Goal: Transaction & Acquisition: Purchase product/service

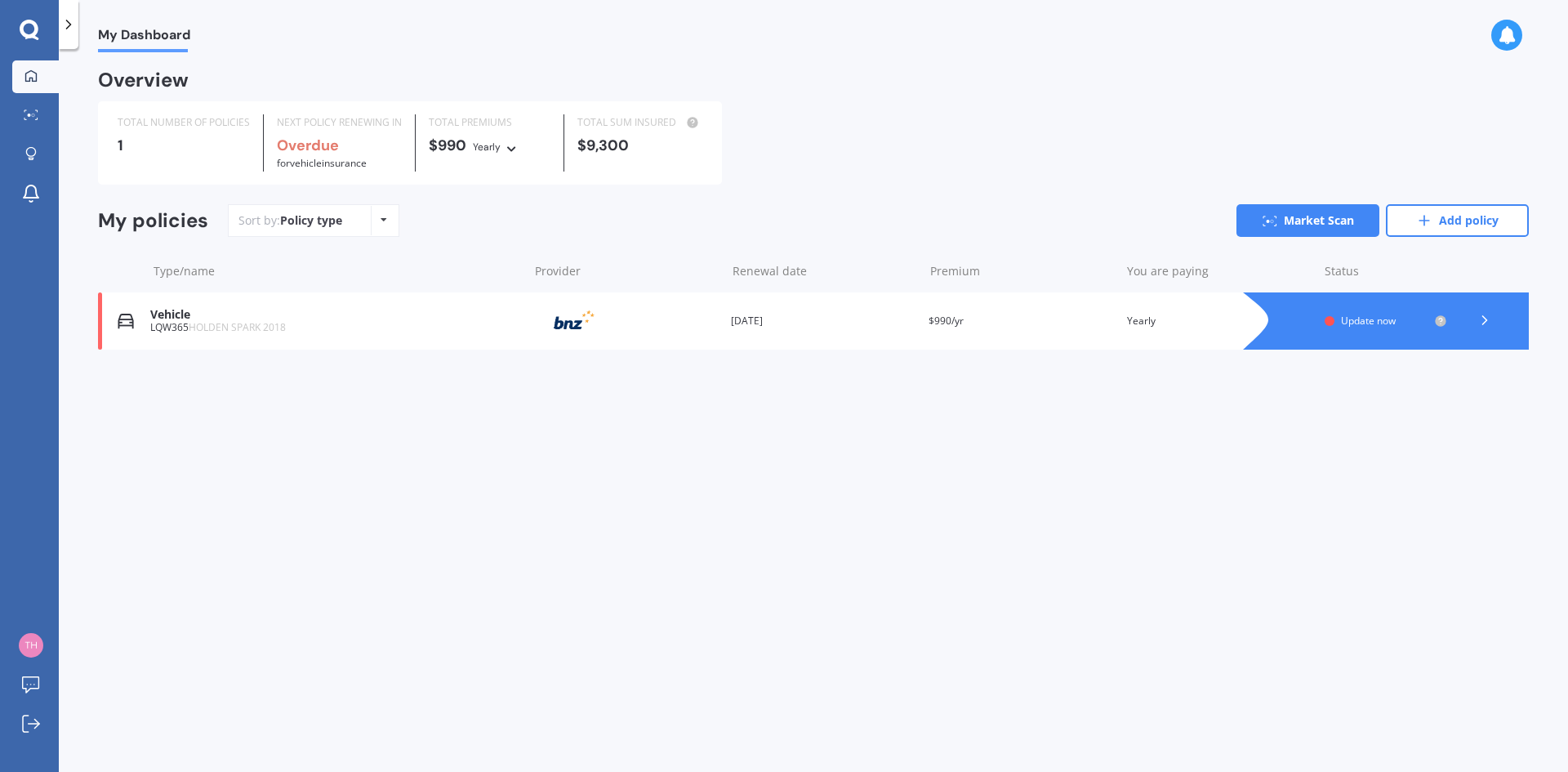
click at [1482, 326] on icon at bounding box center [1483, 320] width 16 height 16
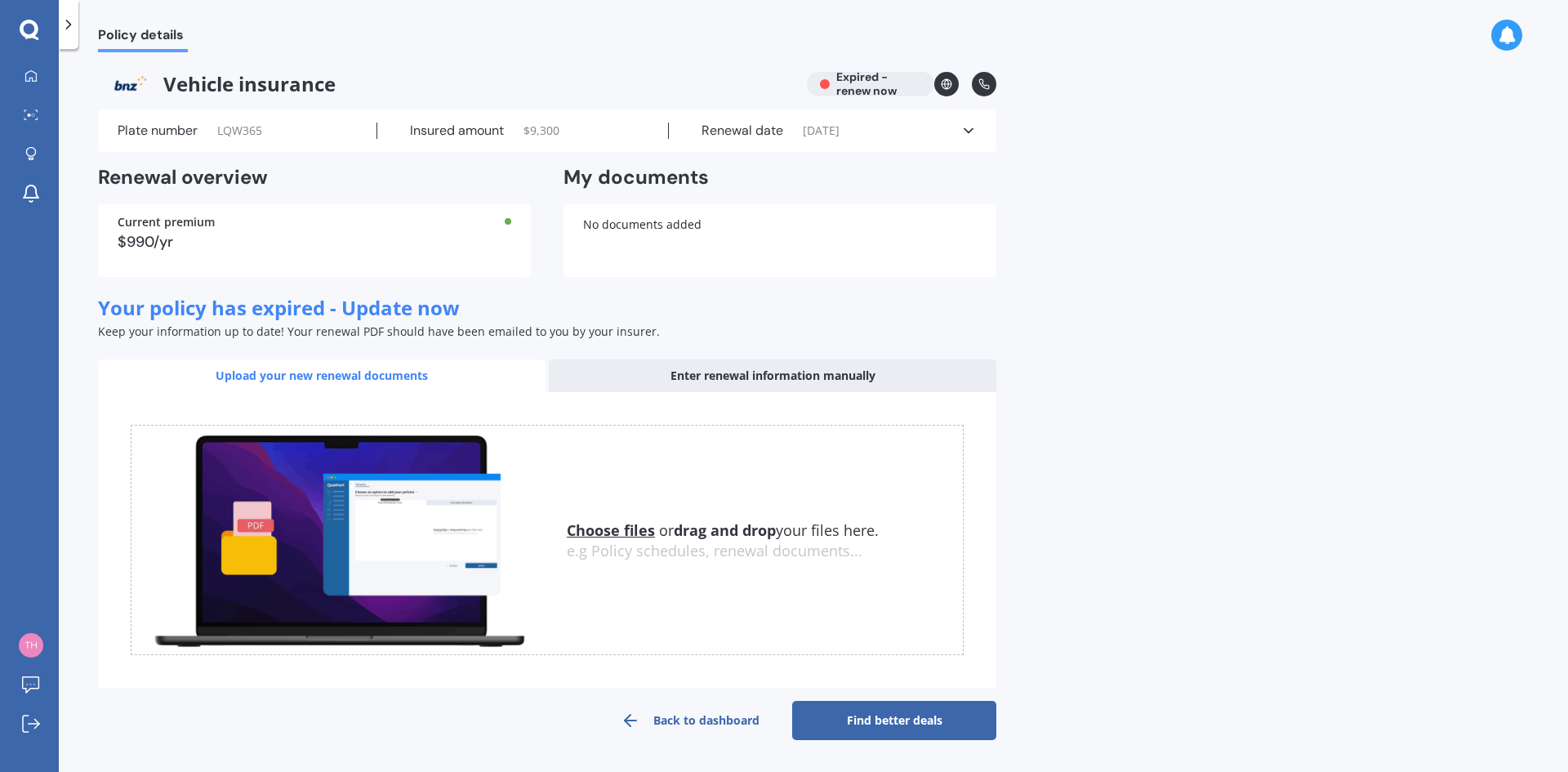
click at [670, 721] on link "Back to dashboard" at bounding box center [689, 720] width 204 height 39
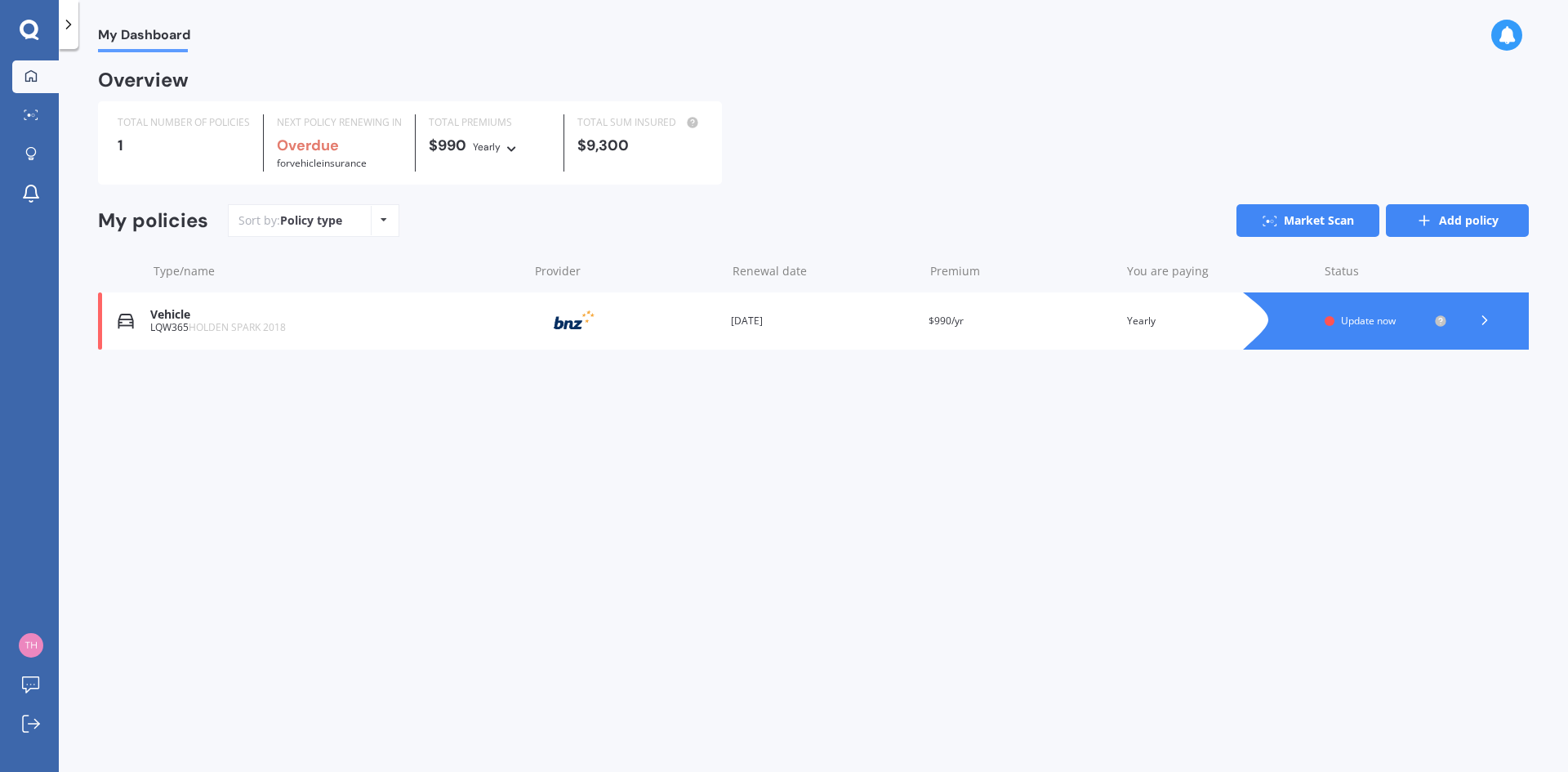
click at [1454, 224] on link "Add policy" at bounding box center [1457, 220] width 143 height 33
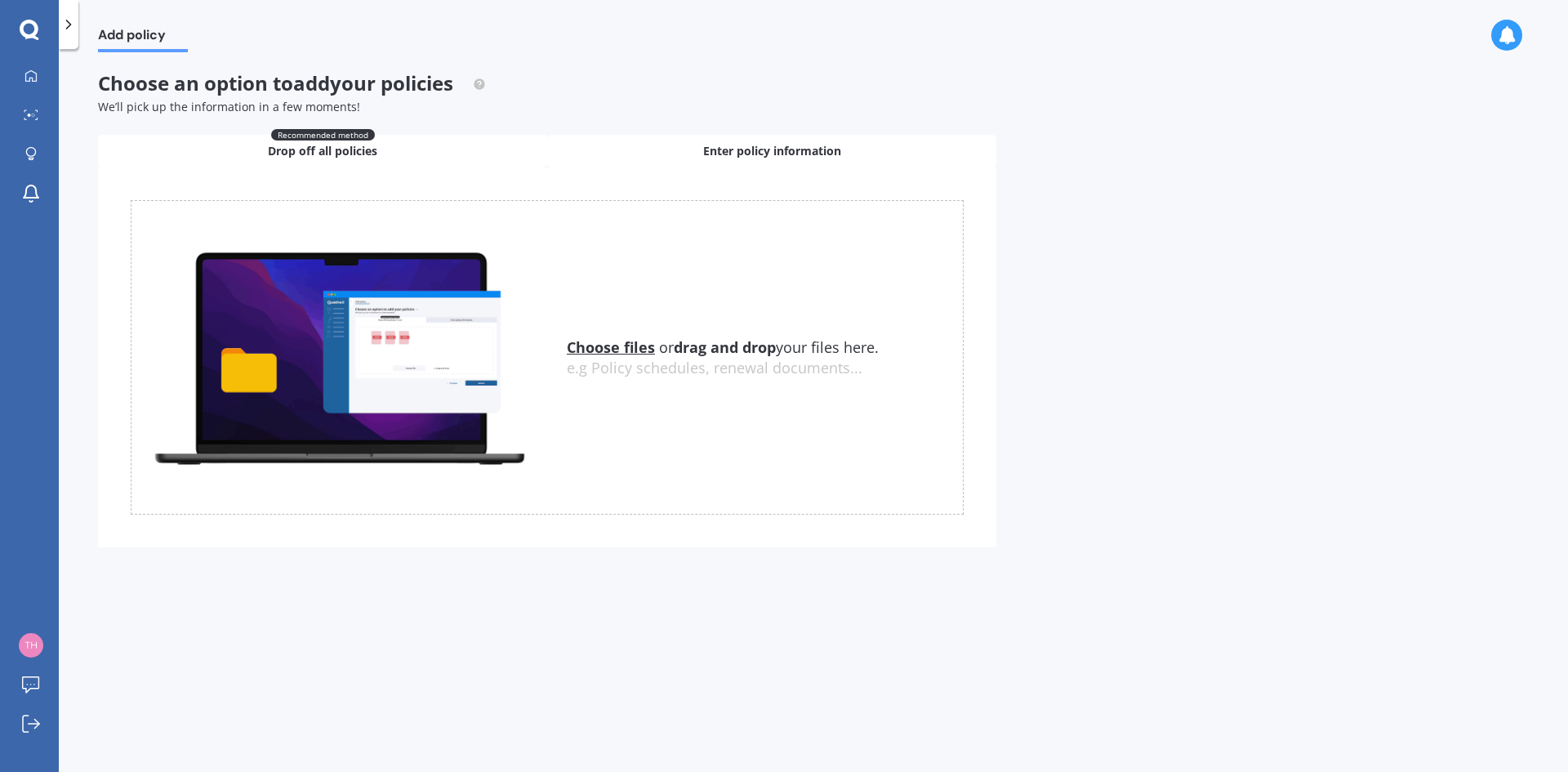
click at [758, 155] on span "Enter policy information" at bounding box center [772, 150] width 138 height 16
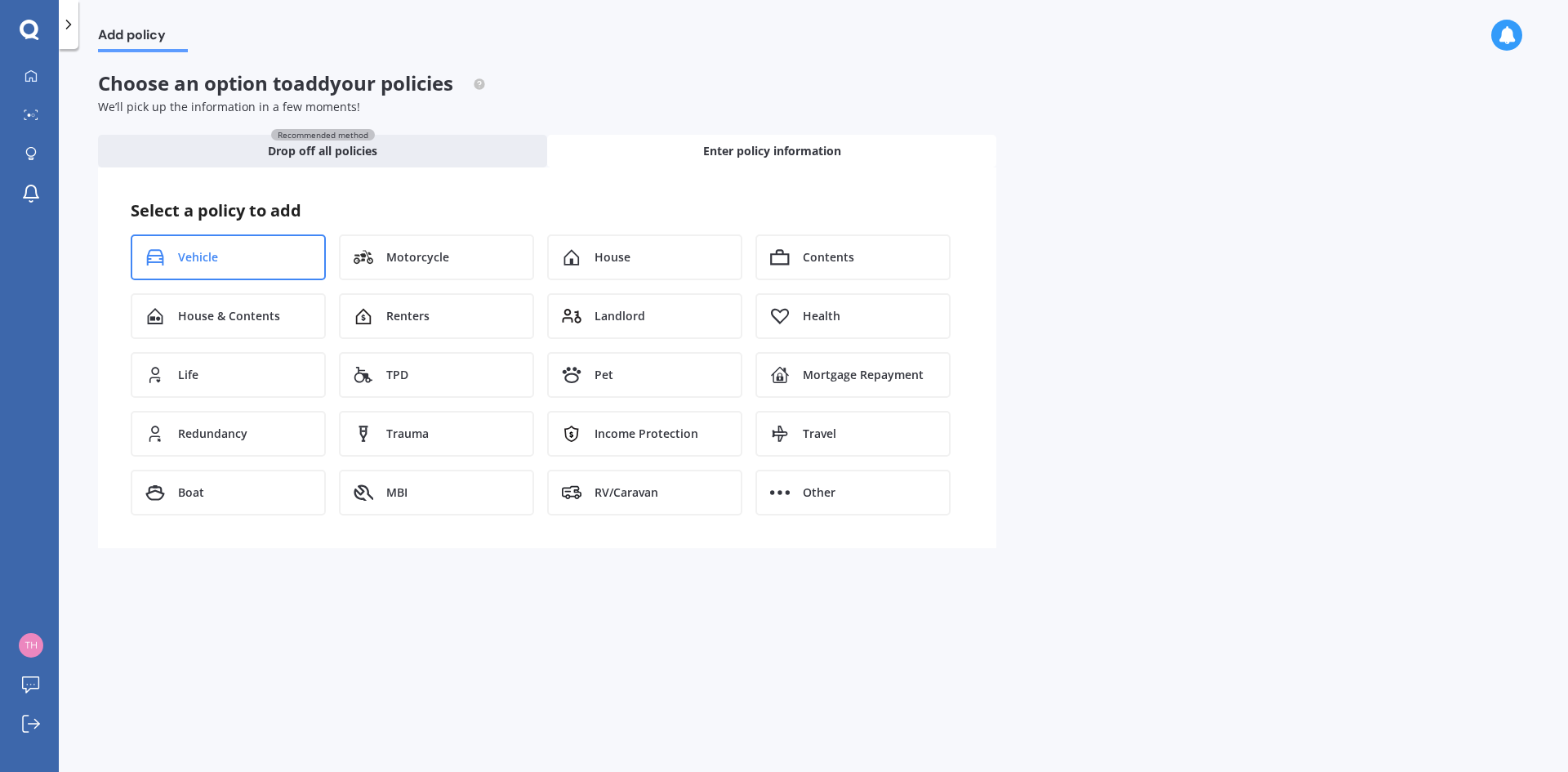
click at [231, 257] on div "Vehicle" at bounding box center [228, 257] width 196 height 46
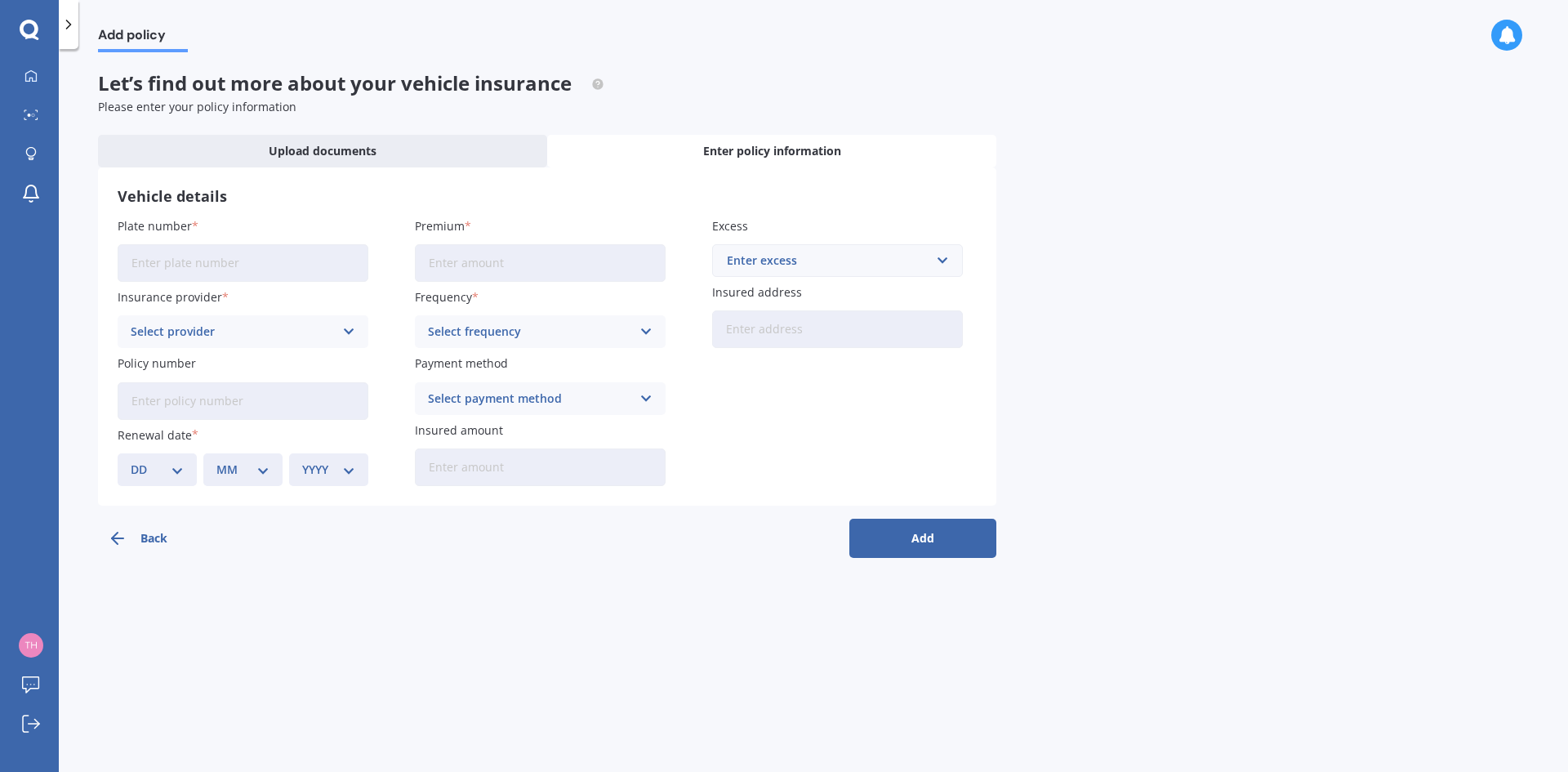
click at [262, 277] on input "Plate number" at bounding box center [243, 263] width 251 height 38
type input "MGZ597"
click at [264, 339] on div "Select provider" at bounding box center [232, 331] width 203 height 18
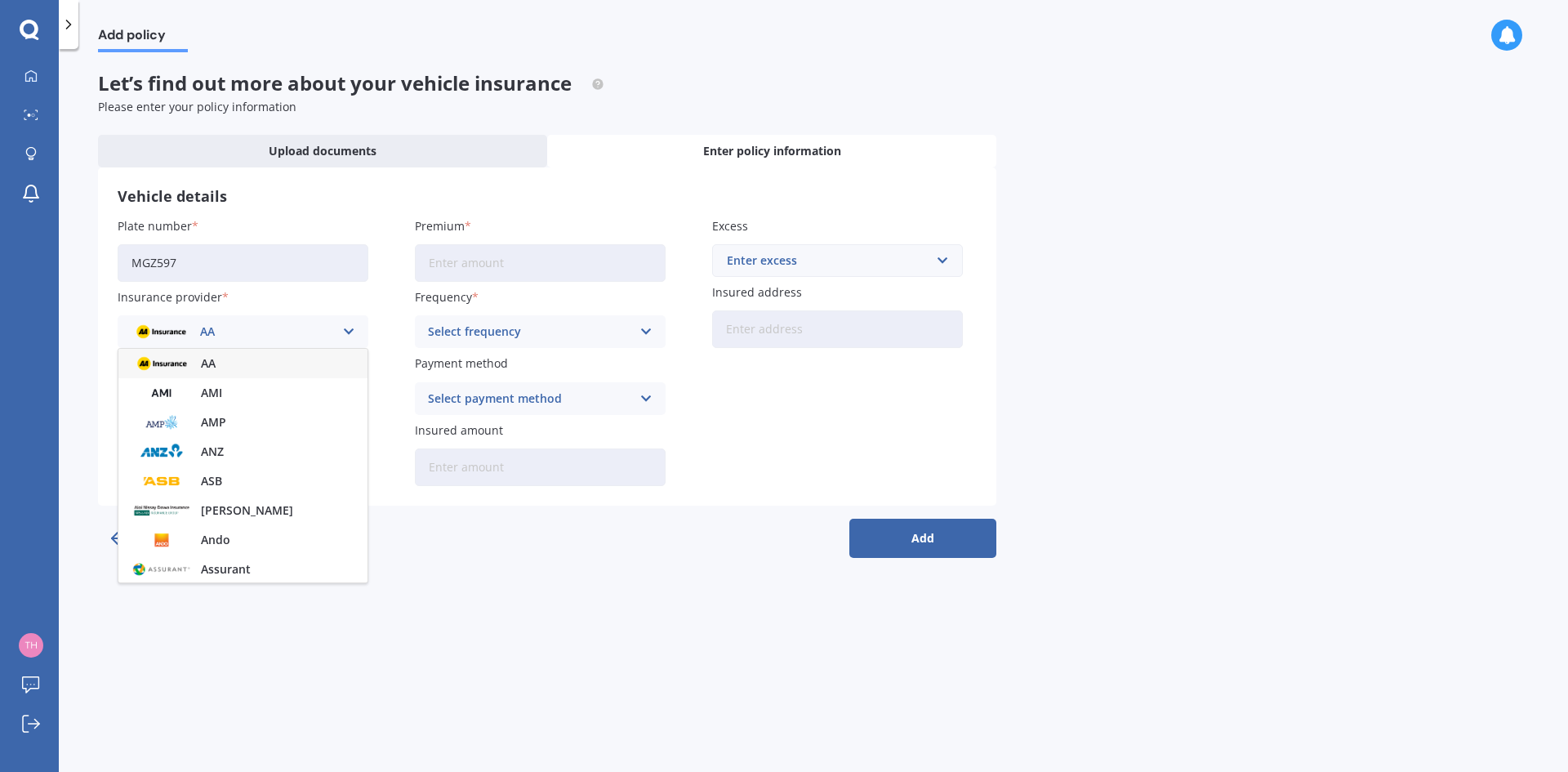
scroll to position [204, 0]
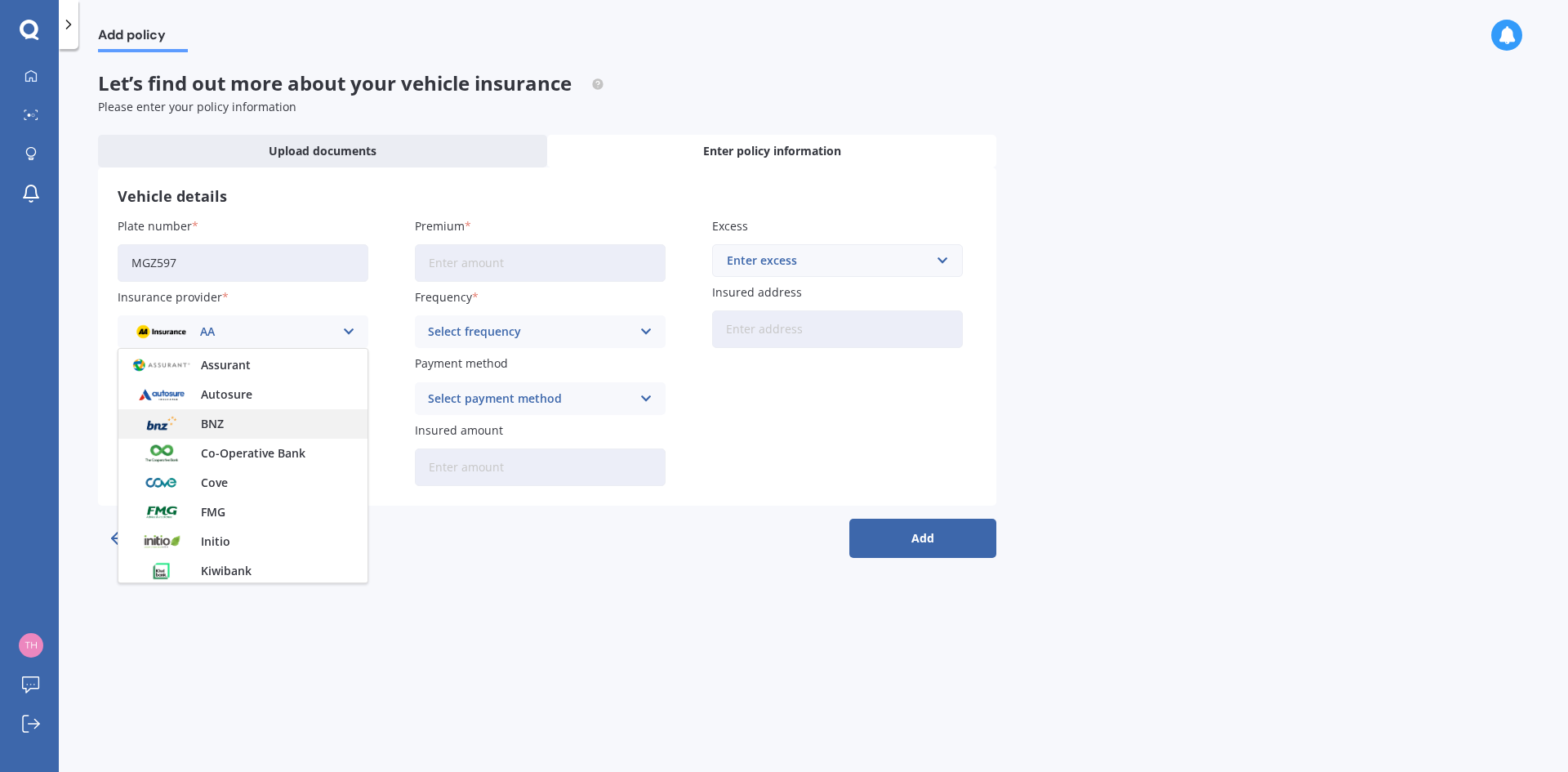
click at [259, 434] on div "BNZ" at bounding box center [243, 423] width 249 height 29
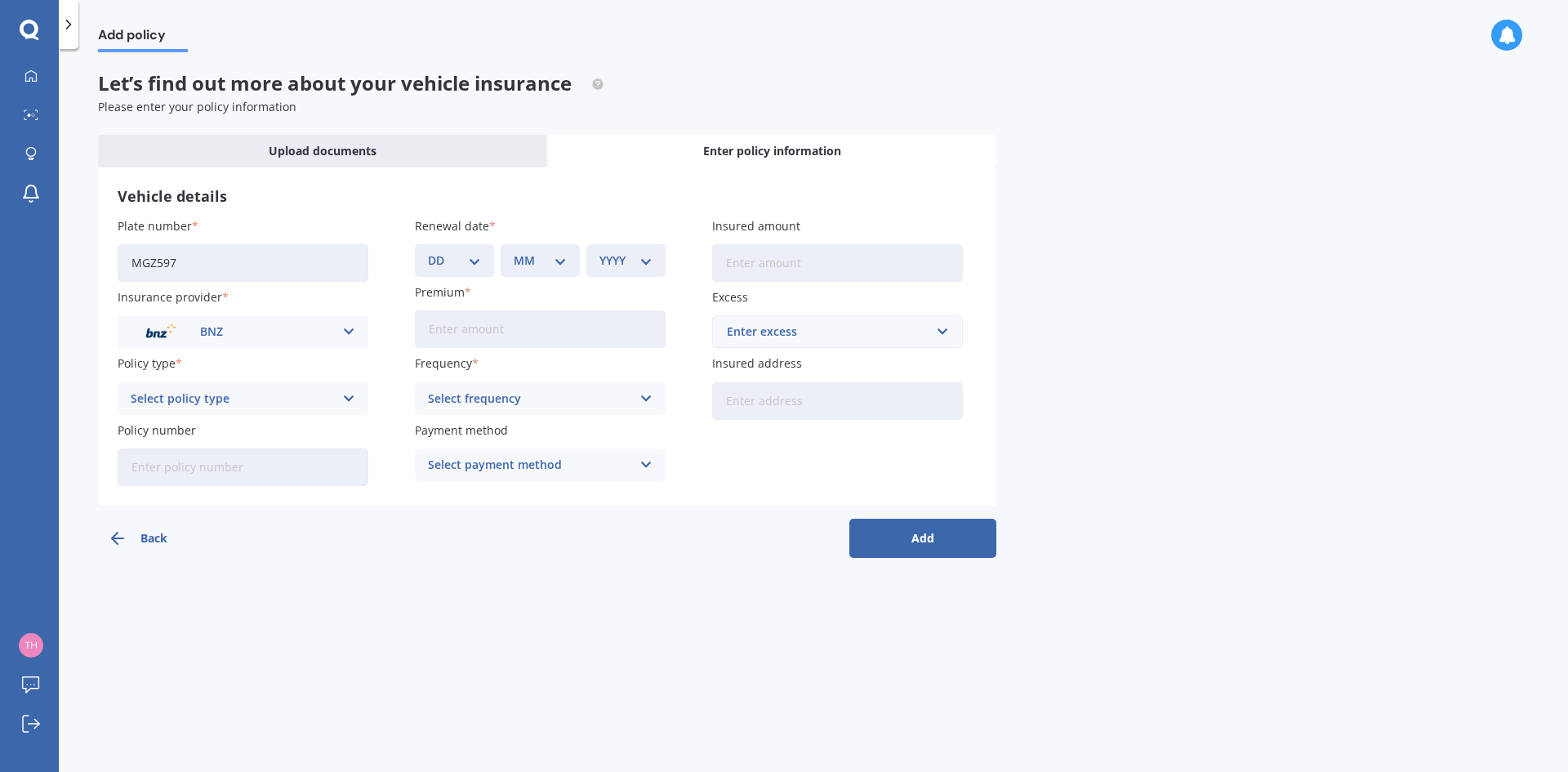
click at [240, 407] on div "Select policy type" at bounding box center [232, 398] width 203 height 18
click at [231, 481] on div "Supreme Cover" at bounding box center [243, 489] width 249 height 29
click at [233, 470] on input "Policy number" at bounding box center [243, 467] width 251 height 38
type input "0"
type input "00555689-pcf-10"
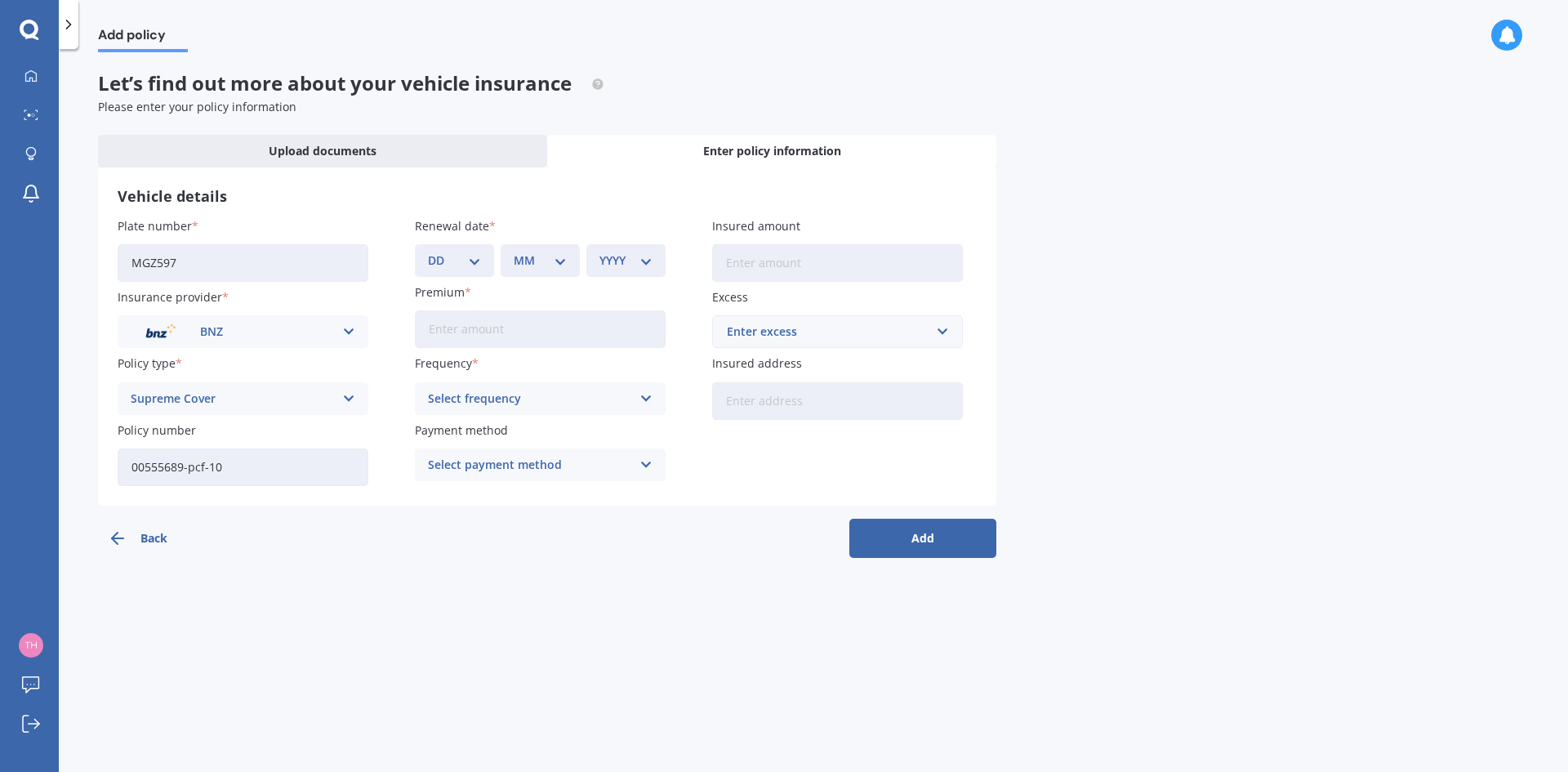
click at [474, 258] on select "DD 01 02 03 04 05 06 07 08 09 10 11 12 13 14 15 16 17 18 19 20 21 22 23 24 25 2…" at bounding box center [454, 260] width 53 height 18
select select "11"
click at [428, 252] on select "DD 01 02 03 04 05 06 07 08 09 10 11 12 13 14 15 16 17 18 19 20 21 22 23 24 25 2…" at bounding box center [454, 260] width 53 height 18
click at [559, 264] on select "MM 01 02 03 04 05 06 07 08 09 10 11 12" at bounding box center [540, 260] width 53 height 18
select select "09"
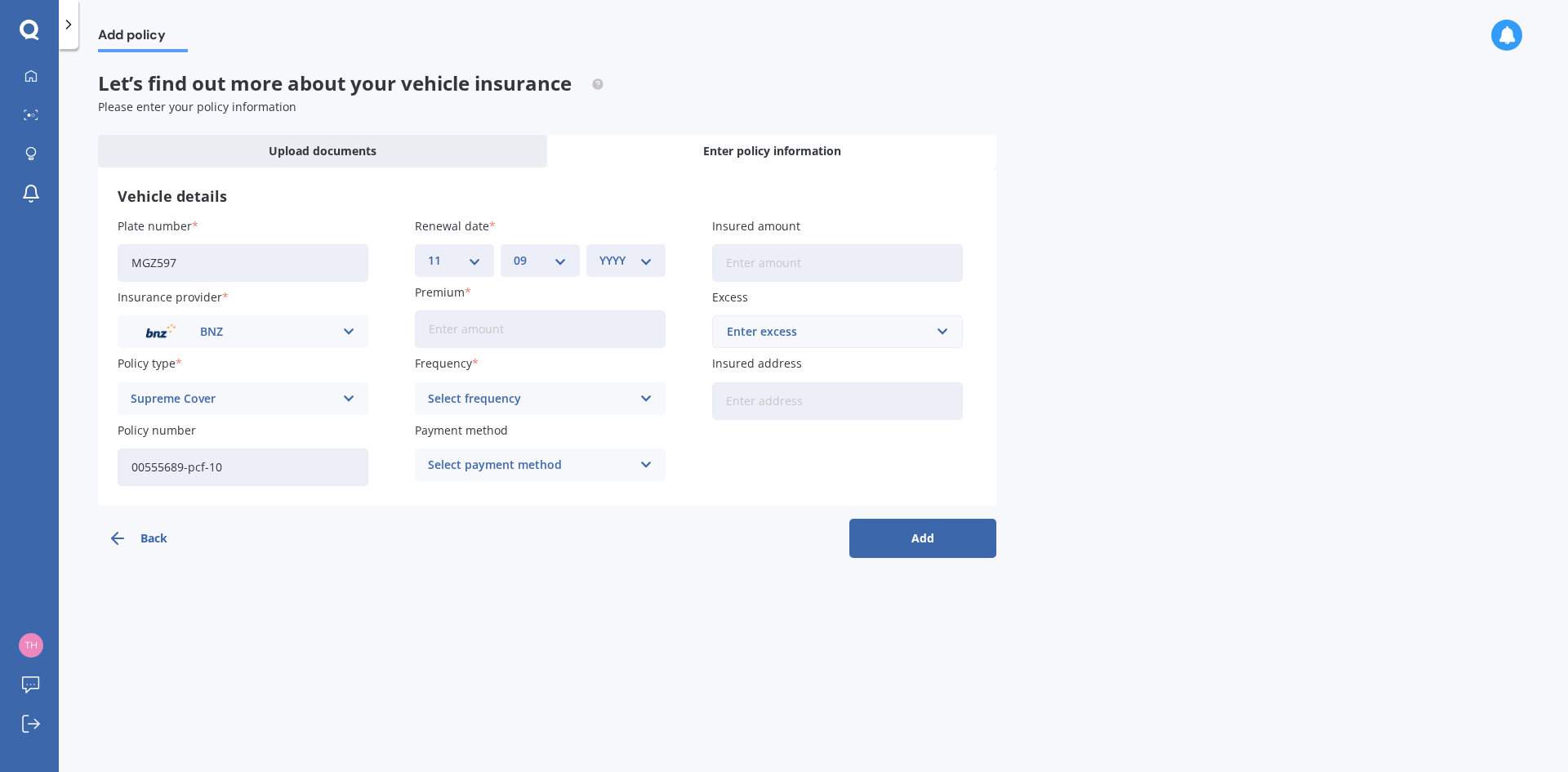
click at [513, 252] on select "MM 01 02 03 04 05 06 07 08 09 10 11 12" at bounding box center [540, 260] width 53 height 18
click at [623, 268] on select "YYYY 2027 2026 2025 2024 2023 2022 2021 2020 2019 2018 2017 2016 2015 2014 2013…" at bounding box center [626, 260] width 53 height 18
select select "2025"
click at [600, 252] on select "YYYY 2027 2026 2025 2024 2023 2022 2021 2020 2019 2018 2017 2016 2015 2014 2013…" at bounding box center [626, 260] width 53 height 18
click at [577, 339] on input "Premium" at bounding box center [540, 329] width 251 height 38
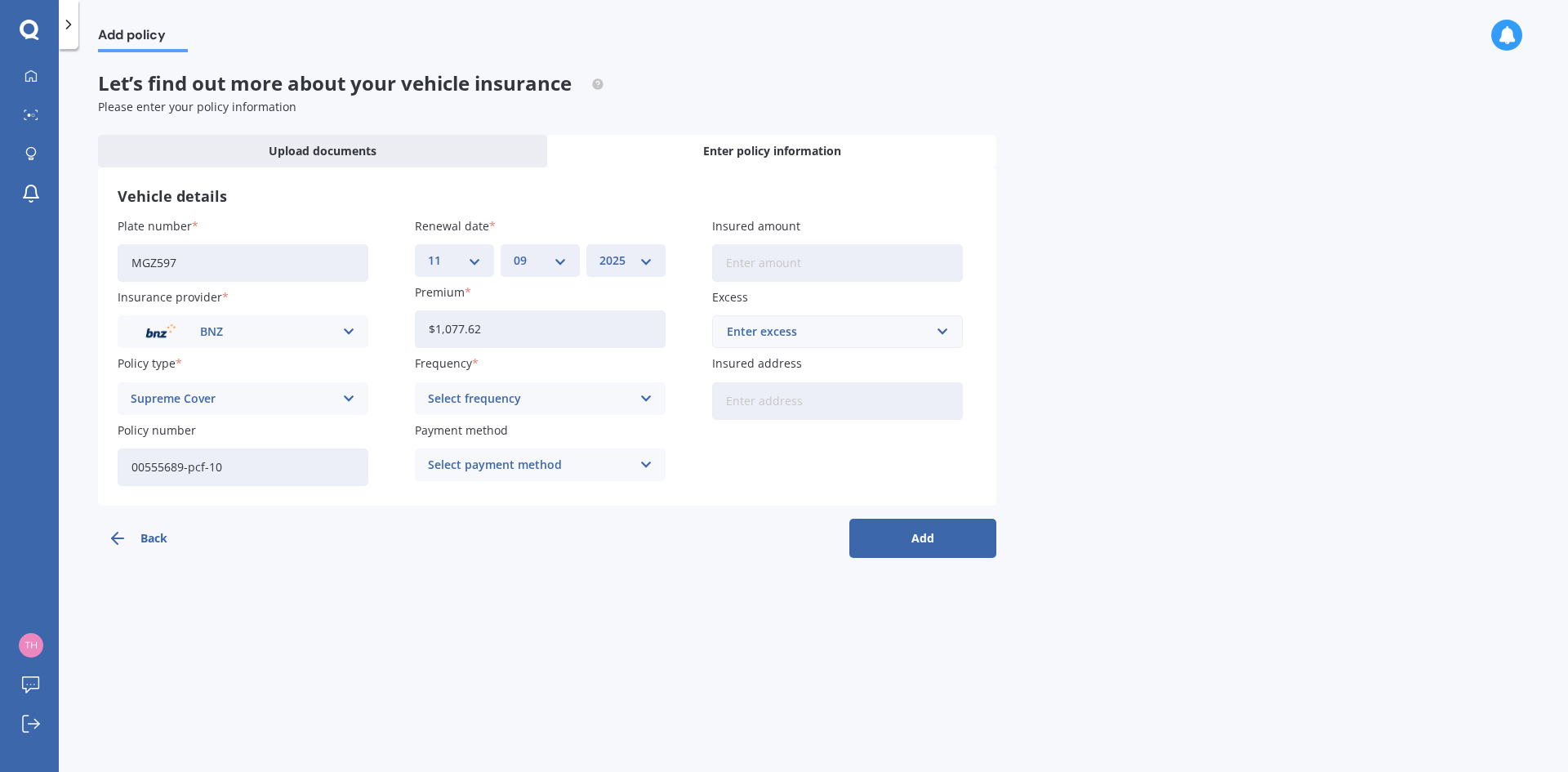
type input "$1,077.62"
click at [581, 438] on div "Payment method Select payment method Direct debit - bank account Direct debit -…" at bounding box center [540, 450] width 251 height 59
click at [579, 415] on div "Plate number MGZ597 Insurance provider BNZ AA AMI AMP ANZ ASB Aioi Nissay Dowa …" at bounding box center [547, 352] width 859 height 269
click at [580, 402] on div "Select frequency" at bounding box center [529, 398] width 203 height 18
click at [528, 434] on div "Yearly" at bounding box center [540, 430] width 249 height 29
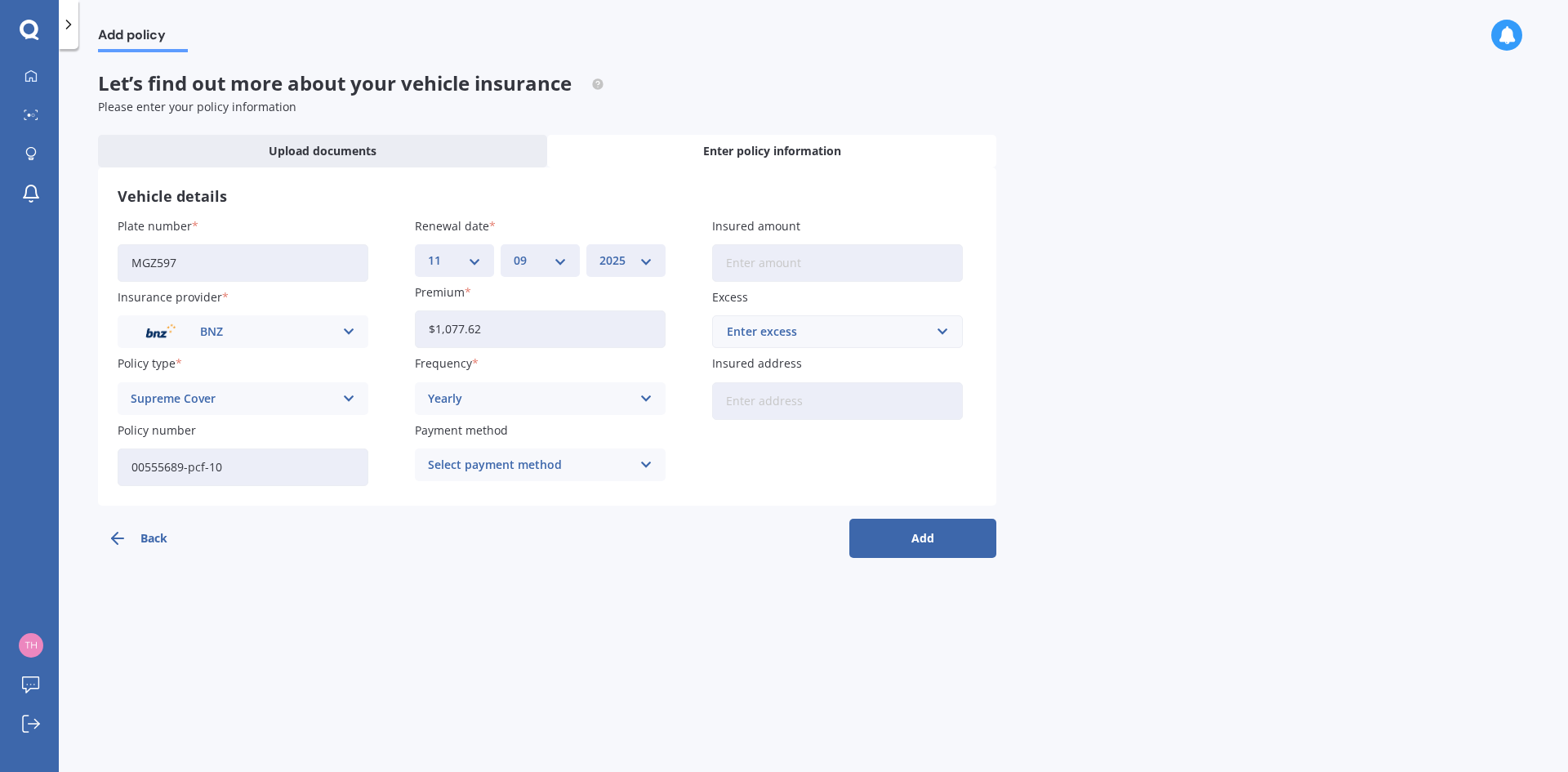
click at [557, 482] on div "Plate number MGZ597 Insurance provider BNZ AA AMI AMP ANZ ASB Aioi Nissay Dowa …" at bounding box center [547, 352] width 859 height 269
click at [557, 474] on div "Select payment method Direct debit - bank account Direct debit - credit/debit c…" at bounding box center [540, 465] width 251 height 33
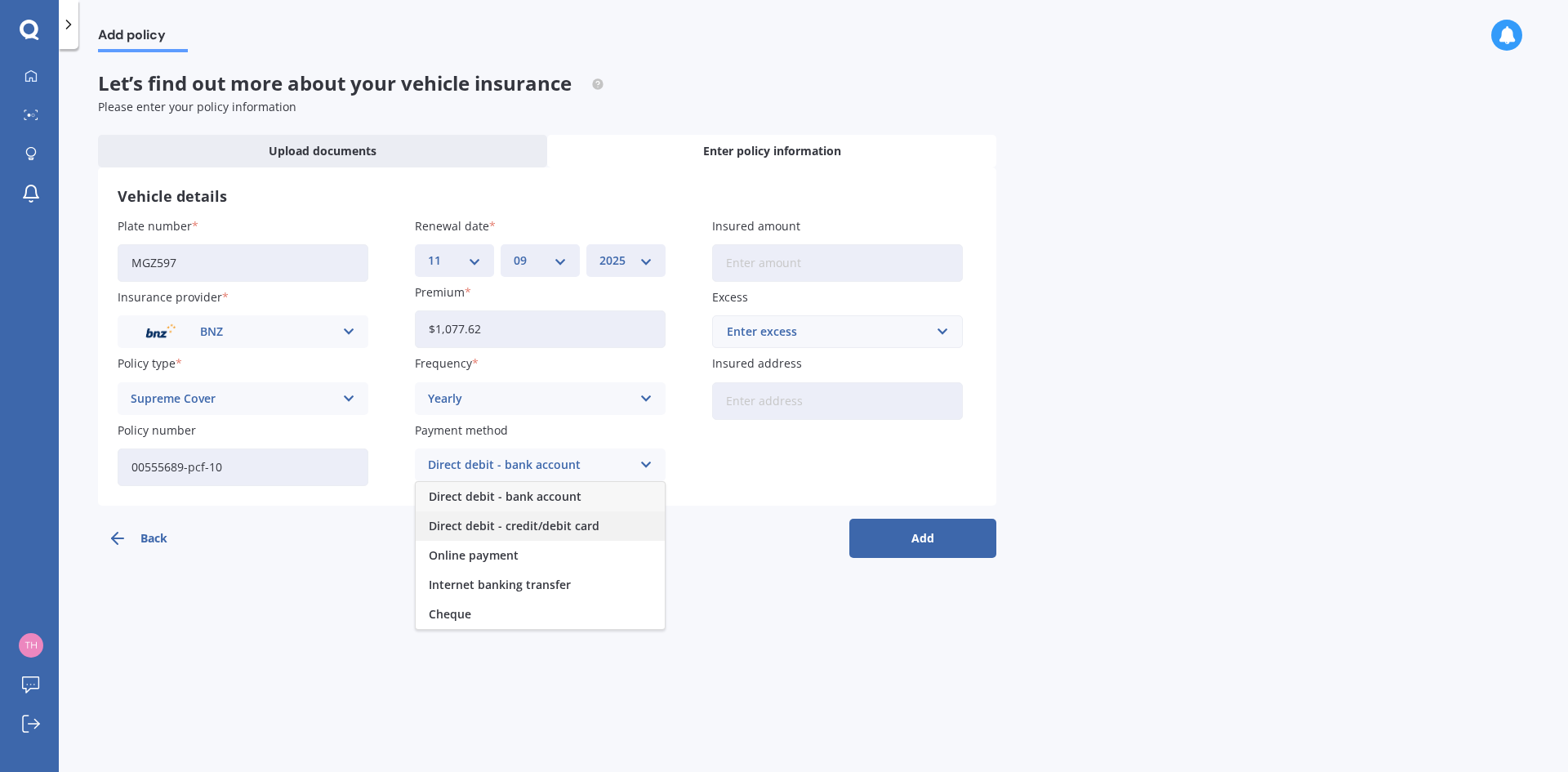
click at [544, 524] on span "Direct debit - credit/debit card" at bounding box center [514, 526] width 171 height 11
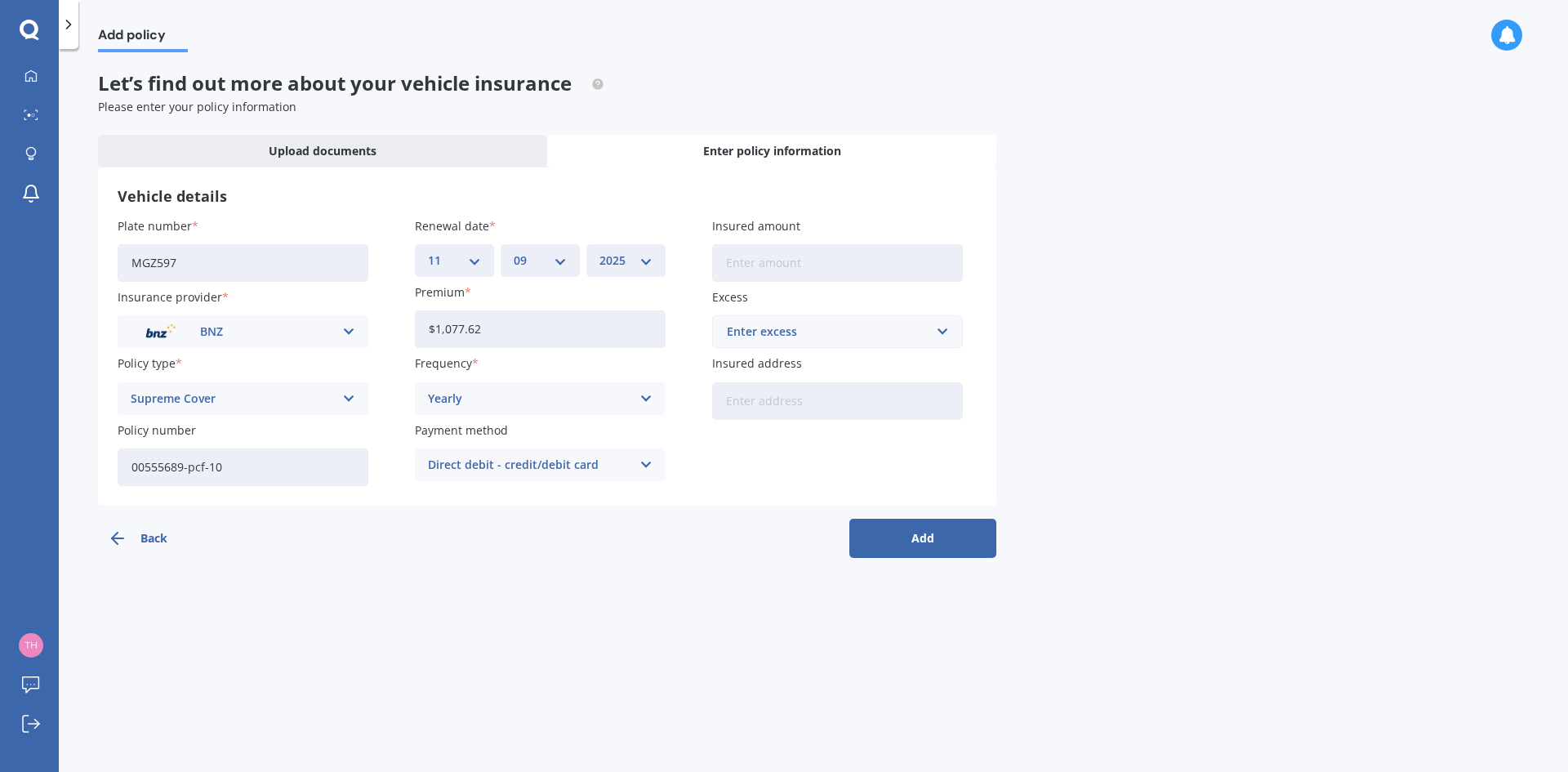
click at [790, 260] on input "Insured amount" at bounding box center [837, 263] width 251 height 38
type input "$16,400"
click at [802, 330] on div "Enter excess" at bounding box center [827, 331] width 202 height 18
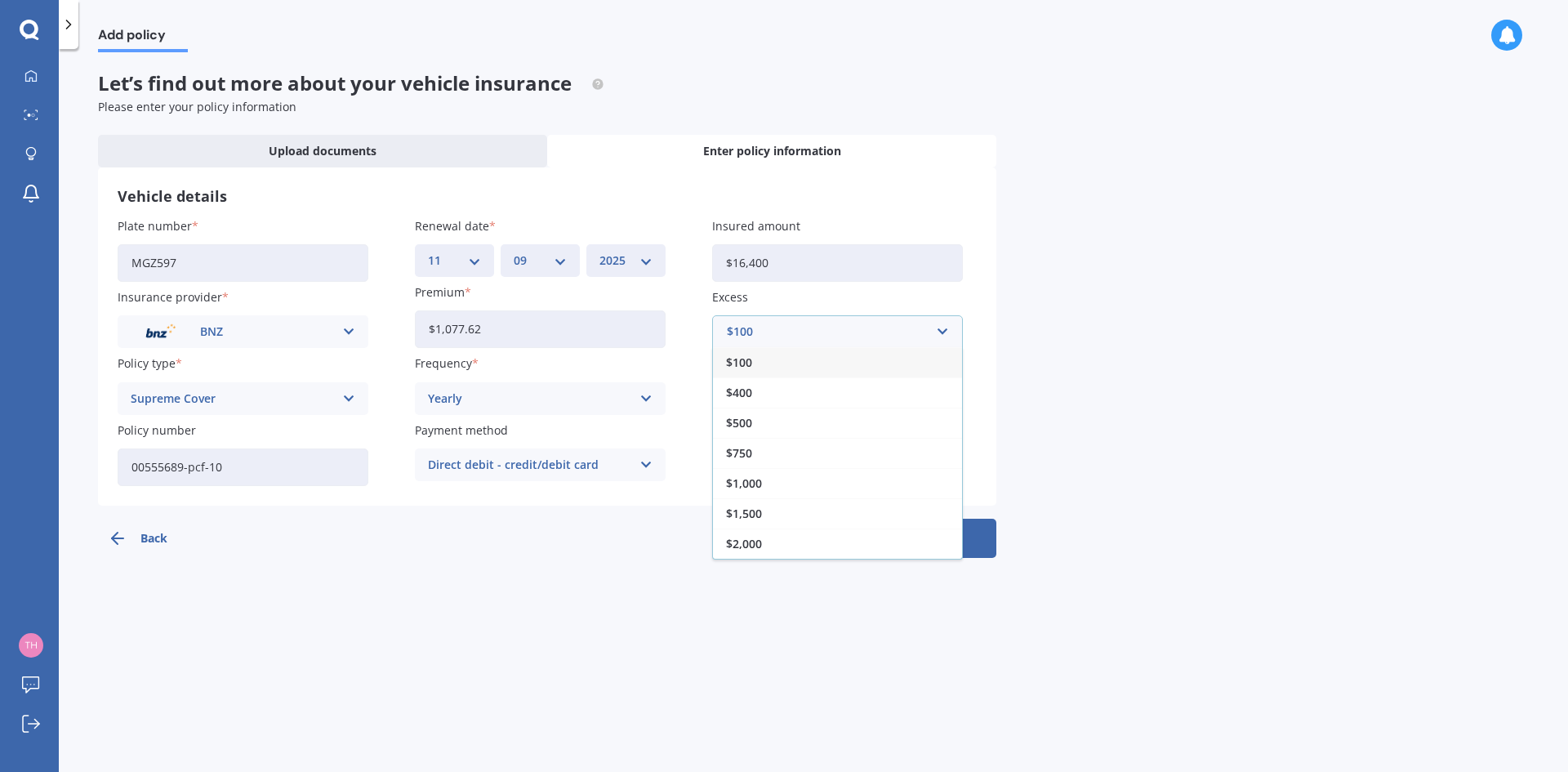
click at [778, 388] on div "$400" at bounding box center [837, 392] width 249 height 30
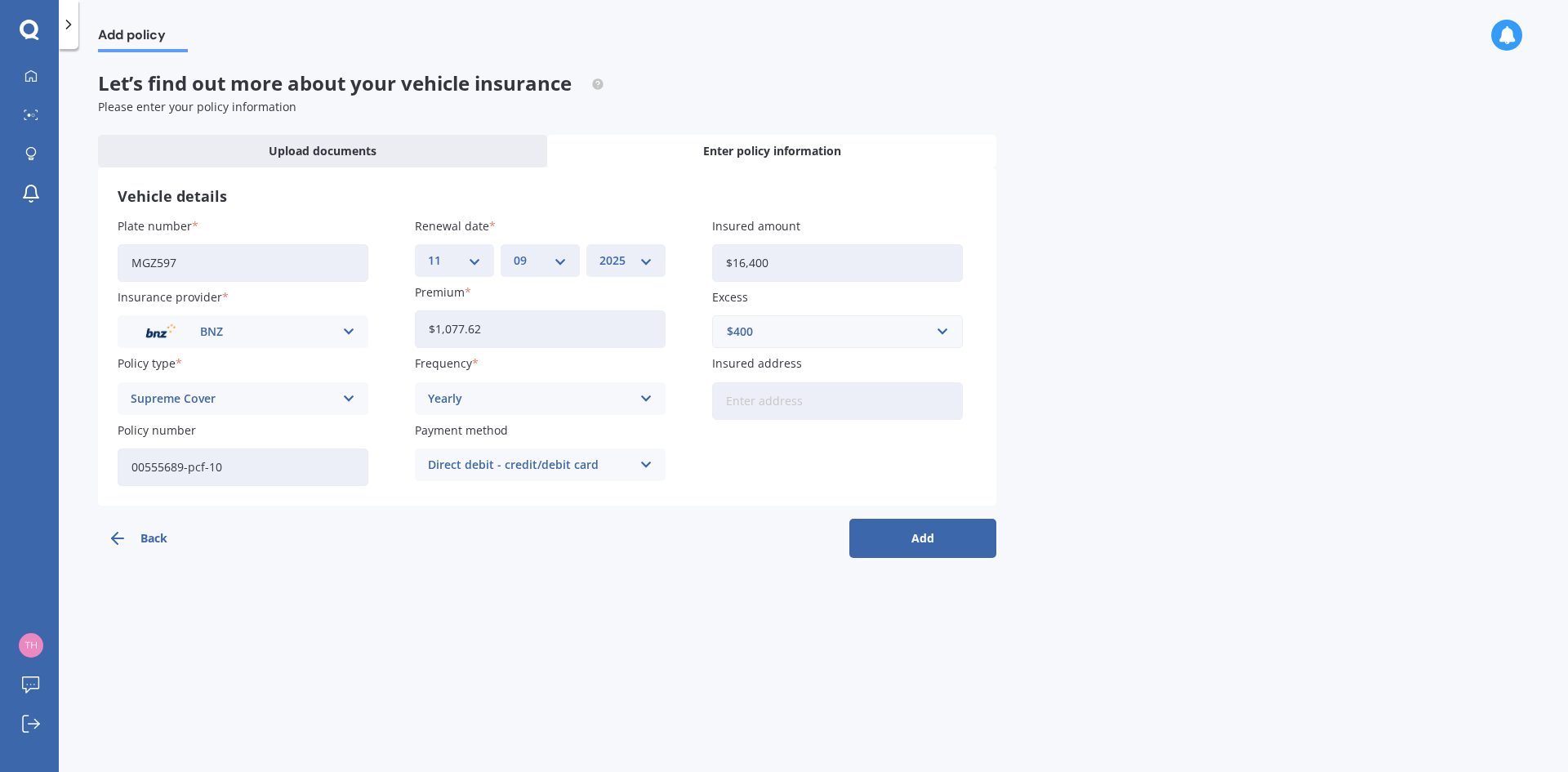
click at [830, 403] on input "Insured address" at bounding box center [837, 402] width 251 height 38
type input "[STREET_ADDRESS][PERSON_NAME]"
click at [918, 541] on button "Add" at bounding box center [922, 539] width 147 height 39
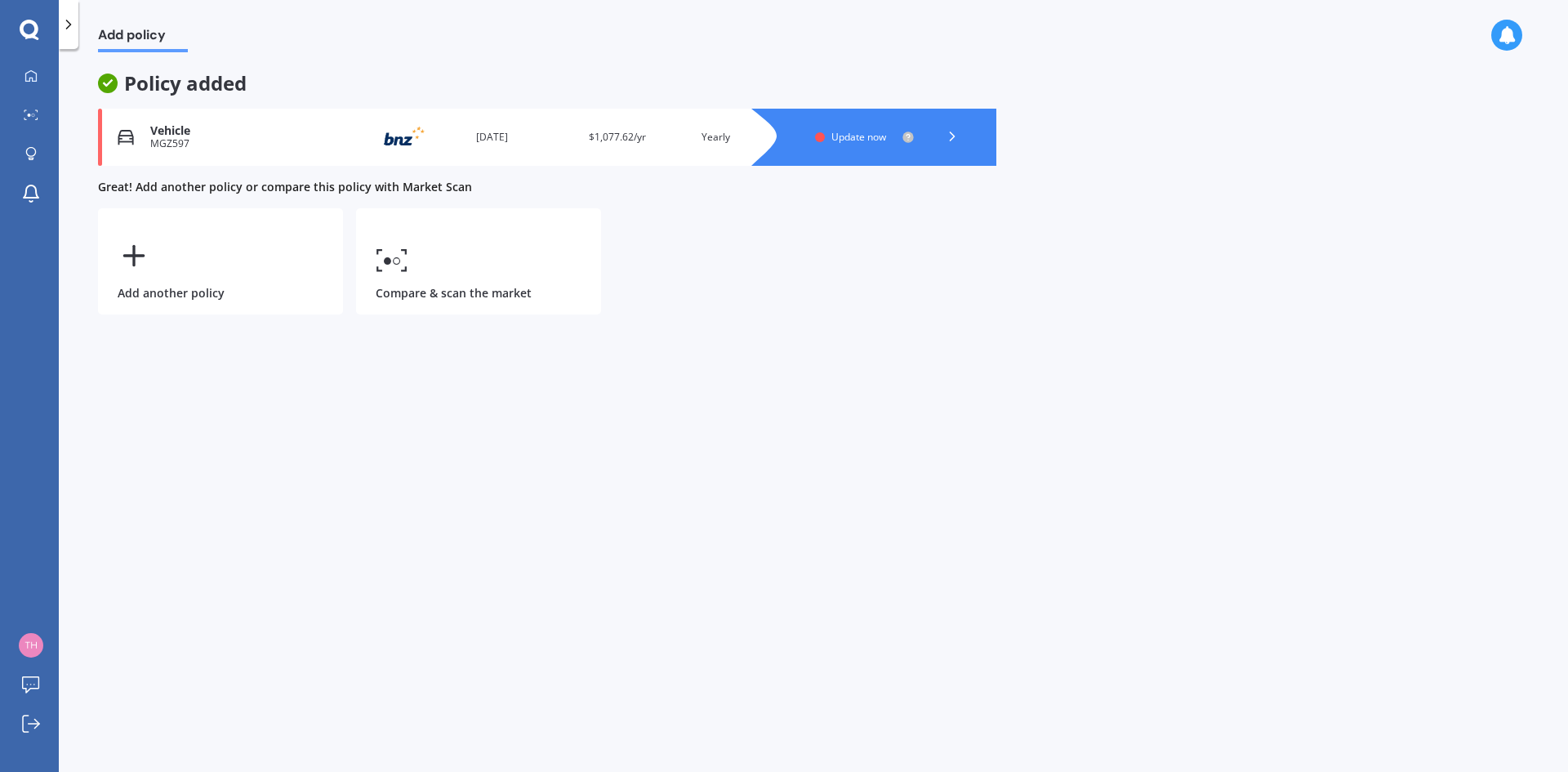
click at [955, 137] on icon at bounding box center [951, 135] width 16 height 16
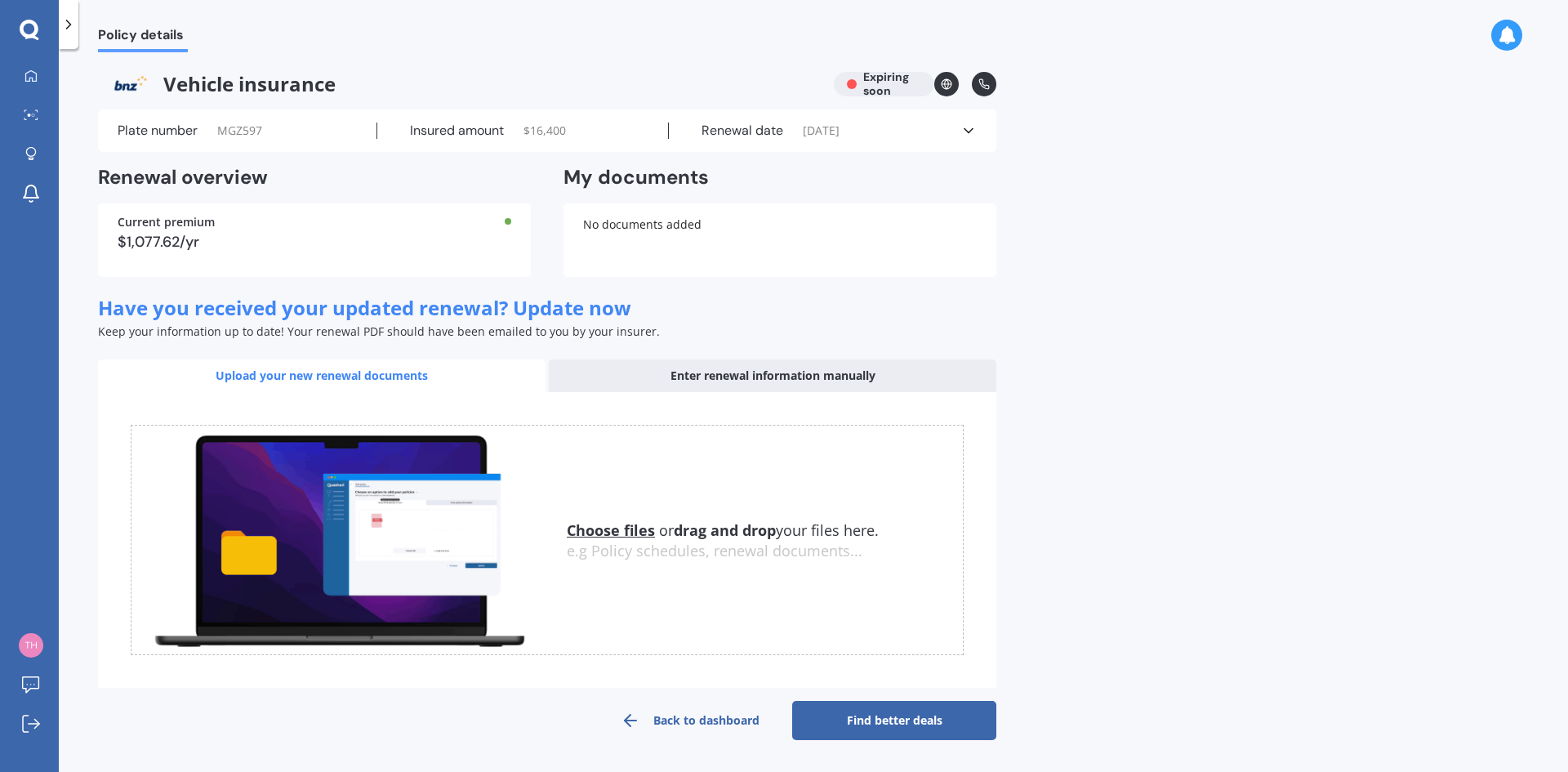
click at [881, 721] on link "Find better deals" at bounding box center [894, 720] width 204 height 39
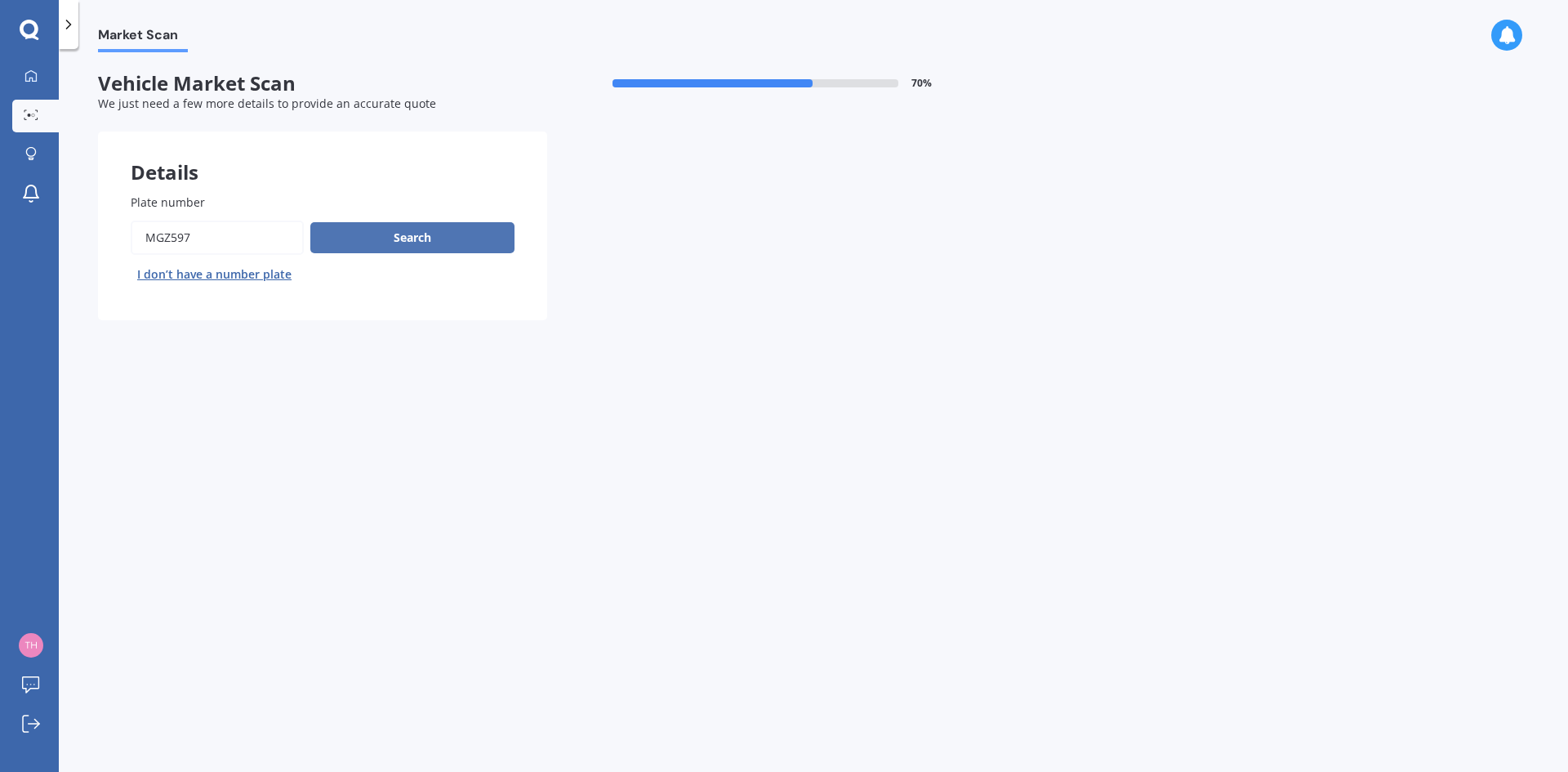
click at [438, 233] on button "Search" at bounding box center [412, 237] width 204 height 31
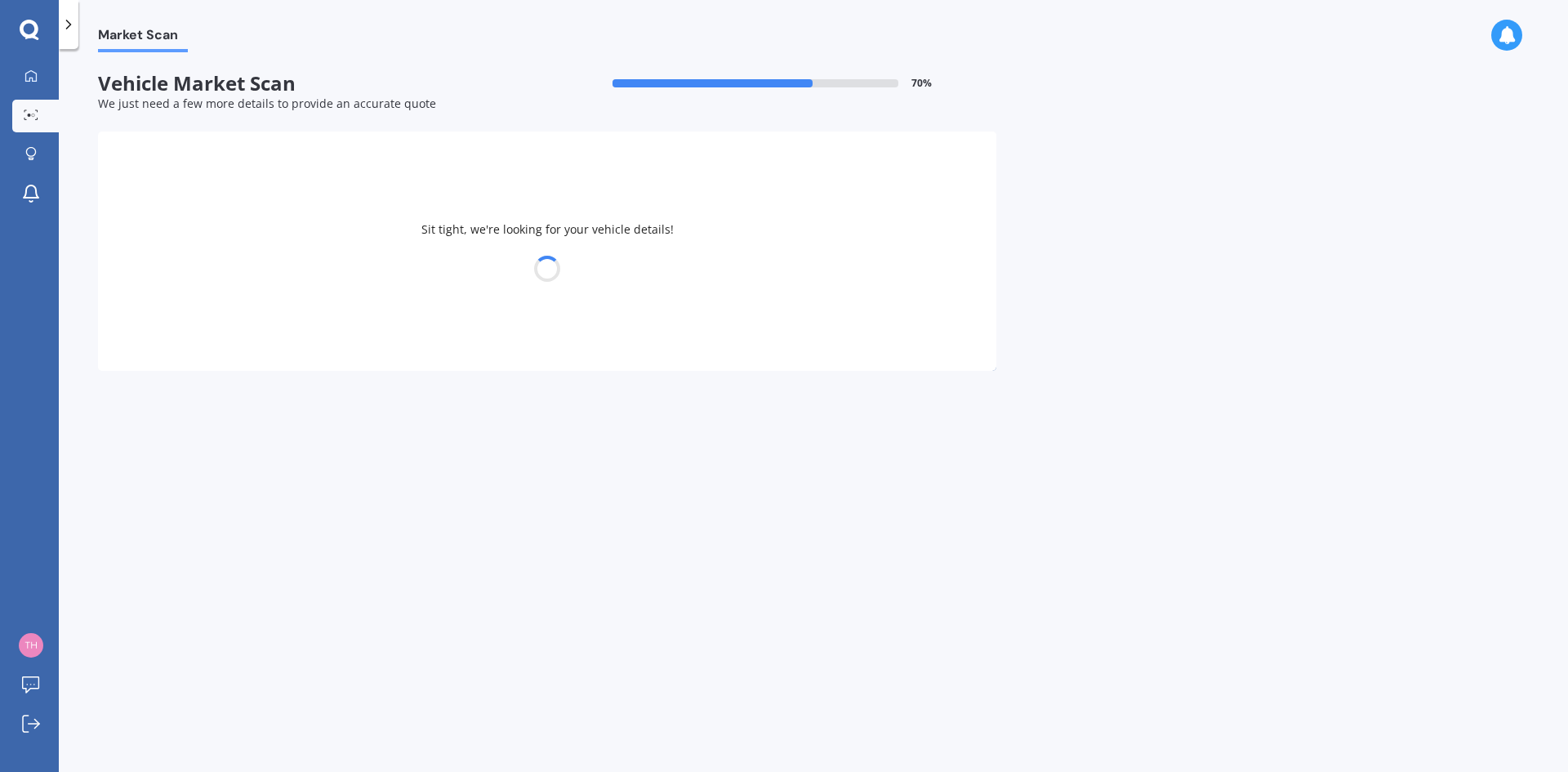
select select "HOLDEN"
select select "ASTRA"
select select "31"
select select "10"
select select "1974"
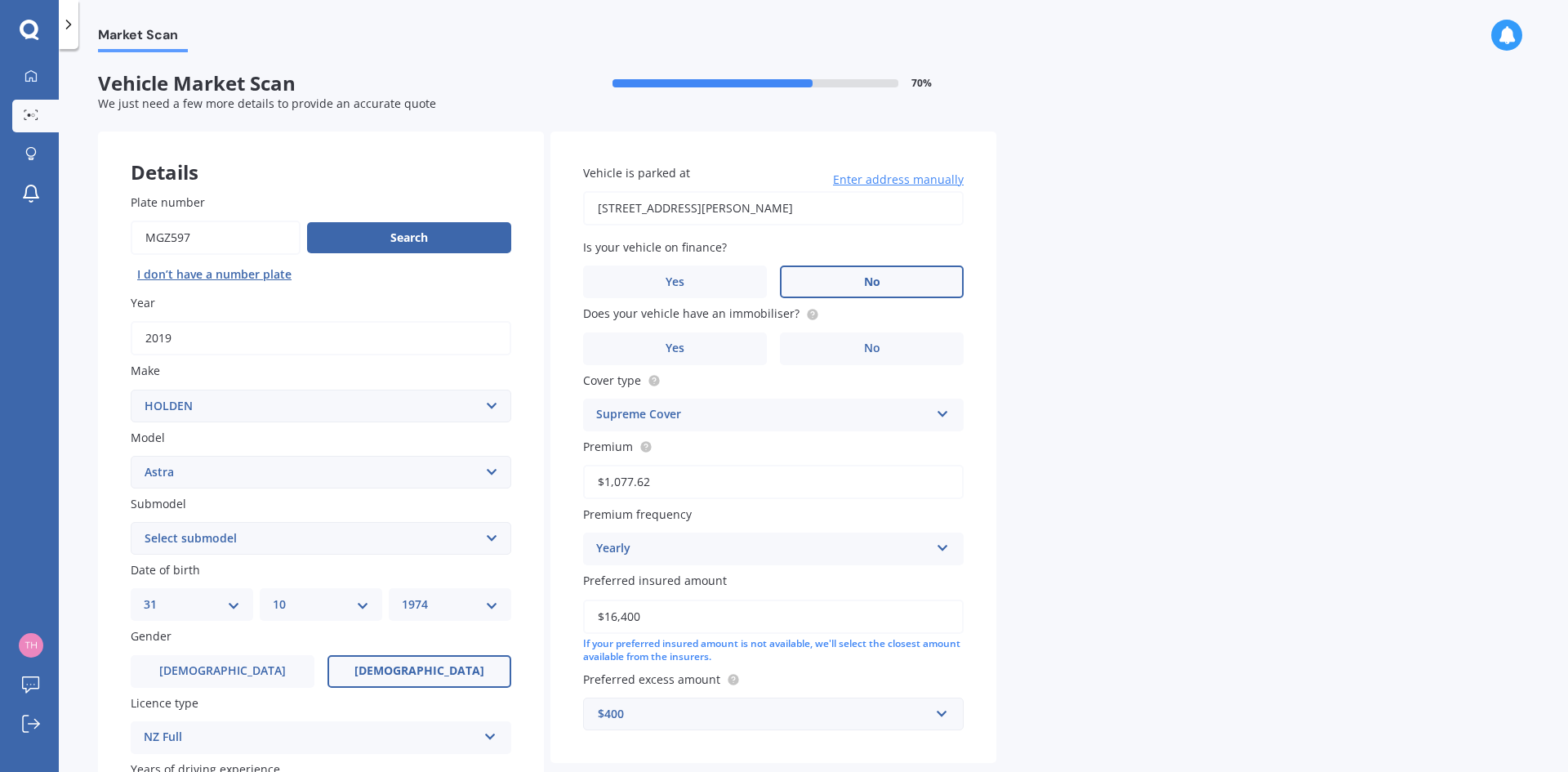
click at [864, 283] on span "No" at bounding box center [871, 282] width 16 height 14
click at [0, 0] on input "No" at bounding box center [0, 0] width 0 height 0
click at [701, 345] on label "Yes" at bounding box center [674, 349] width 183 height 33
click at [0, 0] on input "Yes" at bounding box center [0, 0] width 0 height 0
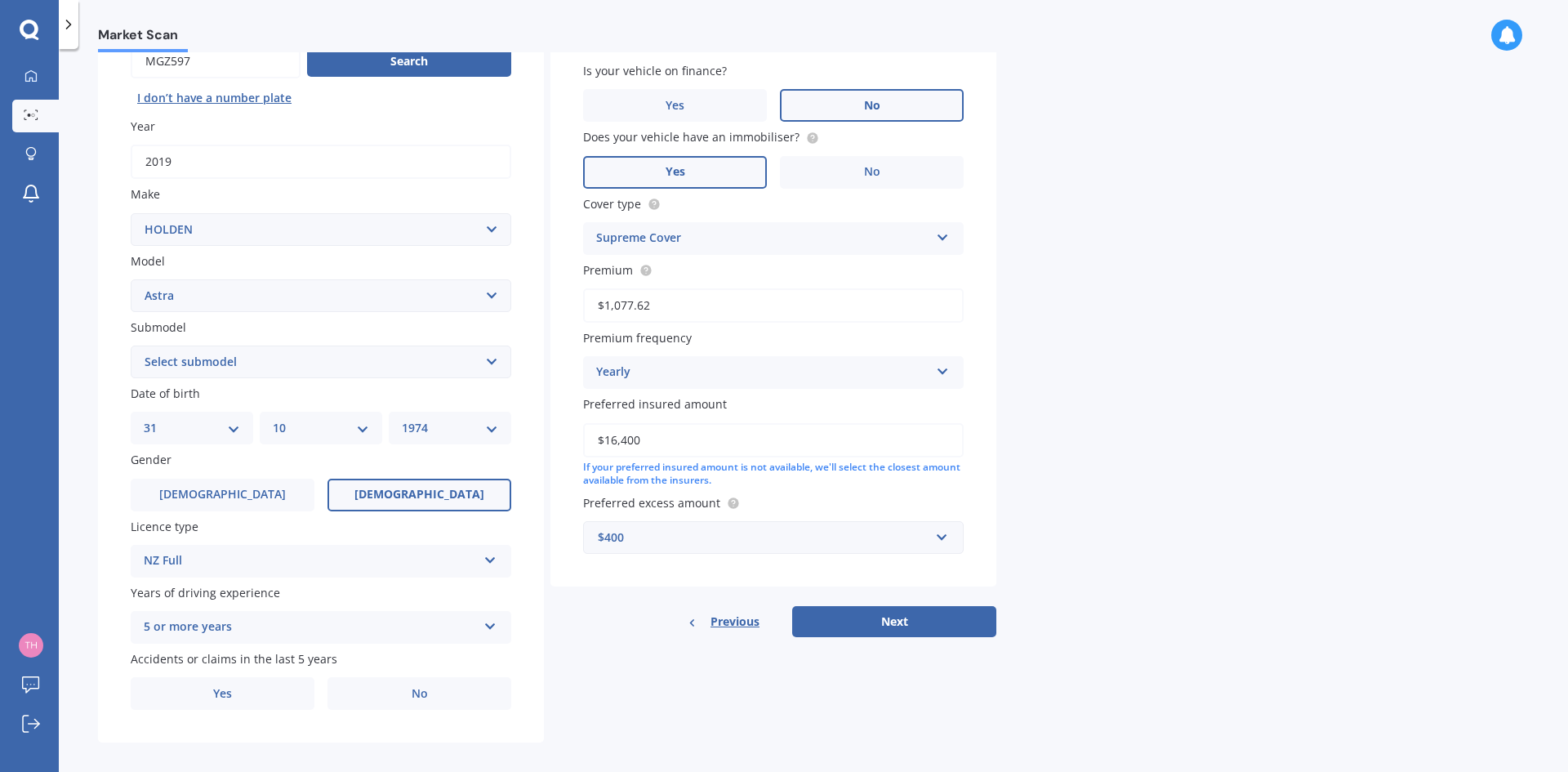
scroll to position [190, 0]
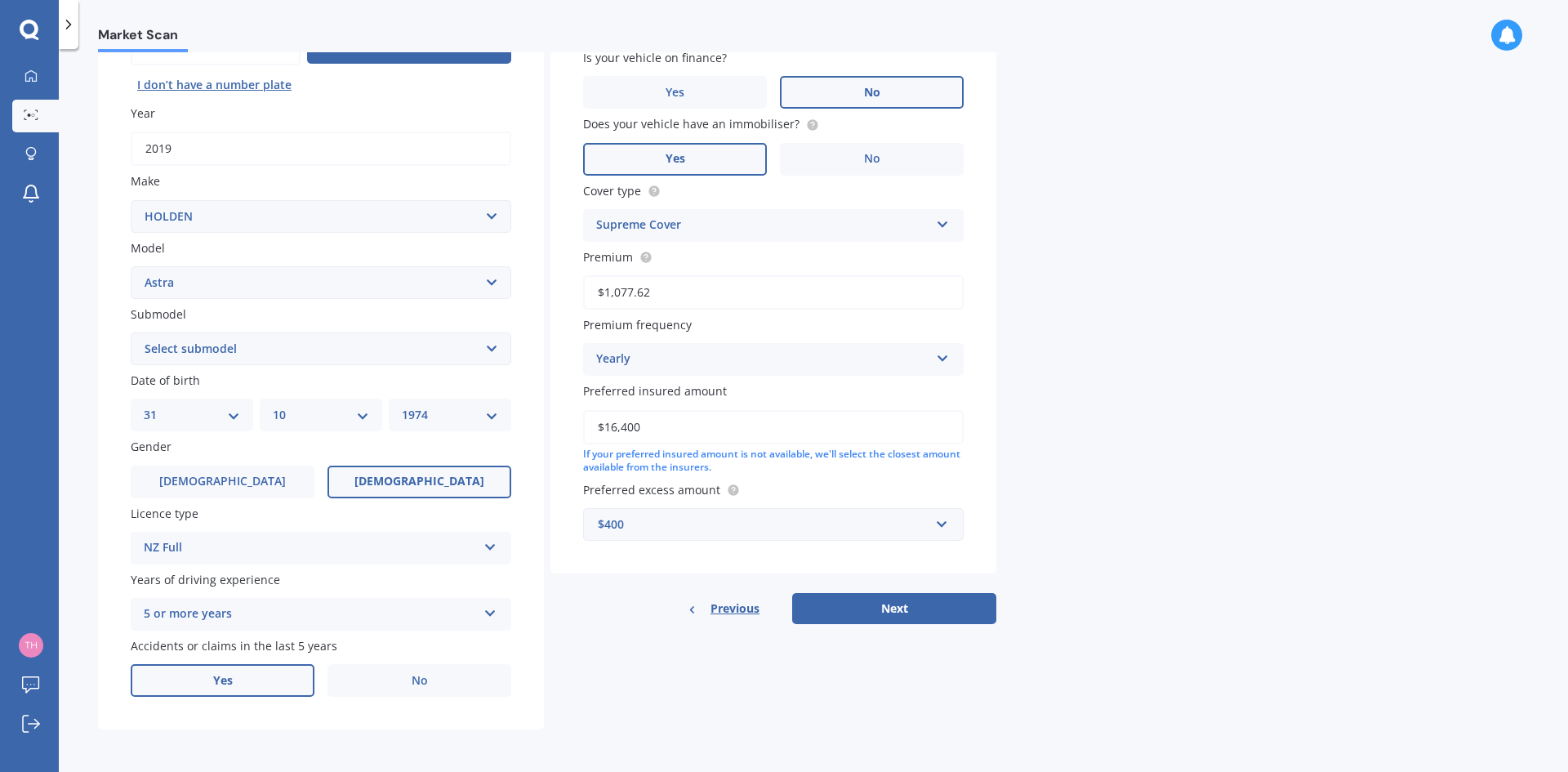
click at [246, 680] on label "Yes" at bounding box center [222, 680] width 183 height 33
click at [0, 0] on input "Yes" at bounding box center [0, 0] width 0 height 0
click at [471, 752] on div "Select item" at bounding box center [330, 747] width 294 height 20
click at [449, 705] on div "Not at fault accident" at bounding box center [340, 715] width 339 height 29
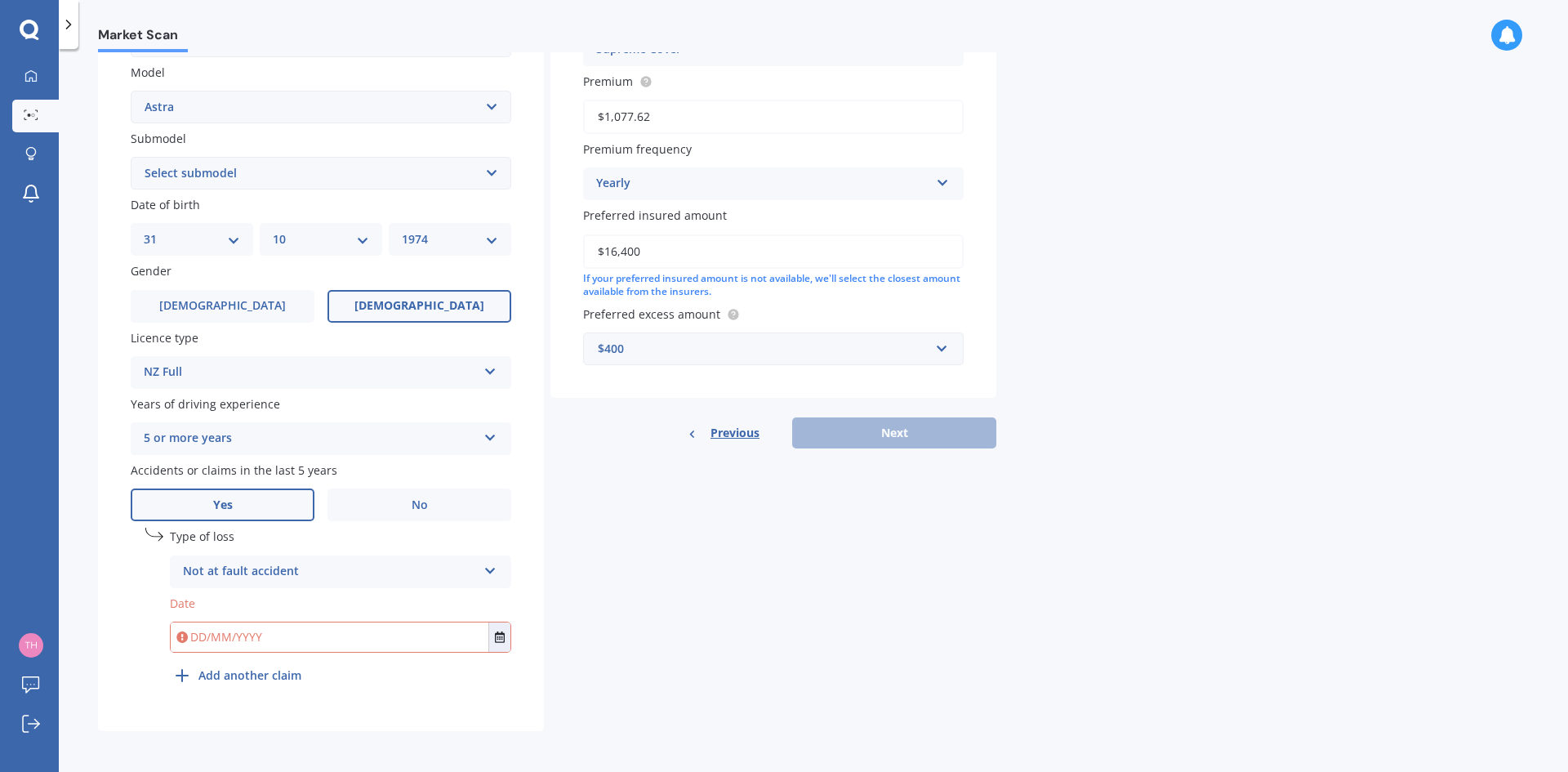
scroll to position [367, 0]
click at [320, 638] on input "text" at bounding box center [330, 635] width 318 height 29
type input "[DATE]"
click at [800, 566] on div "Details Plate number Search I don’t have a number plate Year [DATE] Make Select…" at bounding box center [546, 247] width 898 height 965
click at [944, 346] on input "text" at bounding box center [767, 347] width 366 height 31
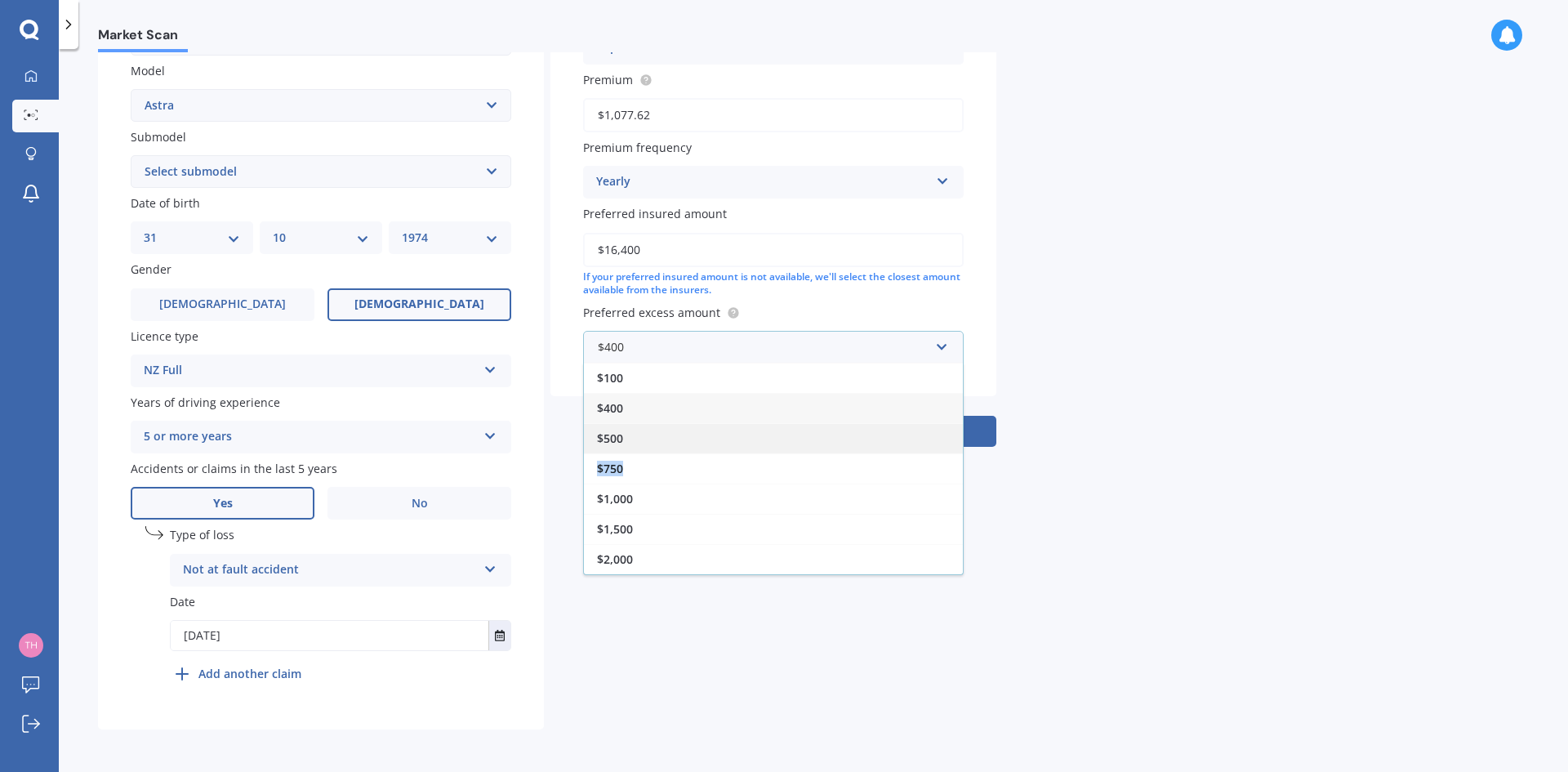
drag, startPoint x: 769, startPoint y: 458, endPoint x: 767, endPoint y: 445, distance: 13.2
click at [767, 445] on div "$100 $400 $500 $750 $1,000 $1,500 $2,000" at bounding box center [773, 469] width 381 height 213
click at [647, 433] on div "$500" at bounding box center [773, 438] width 379 height 30
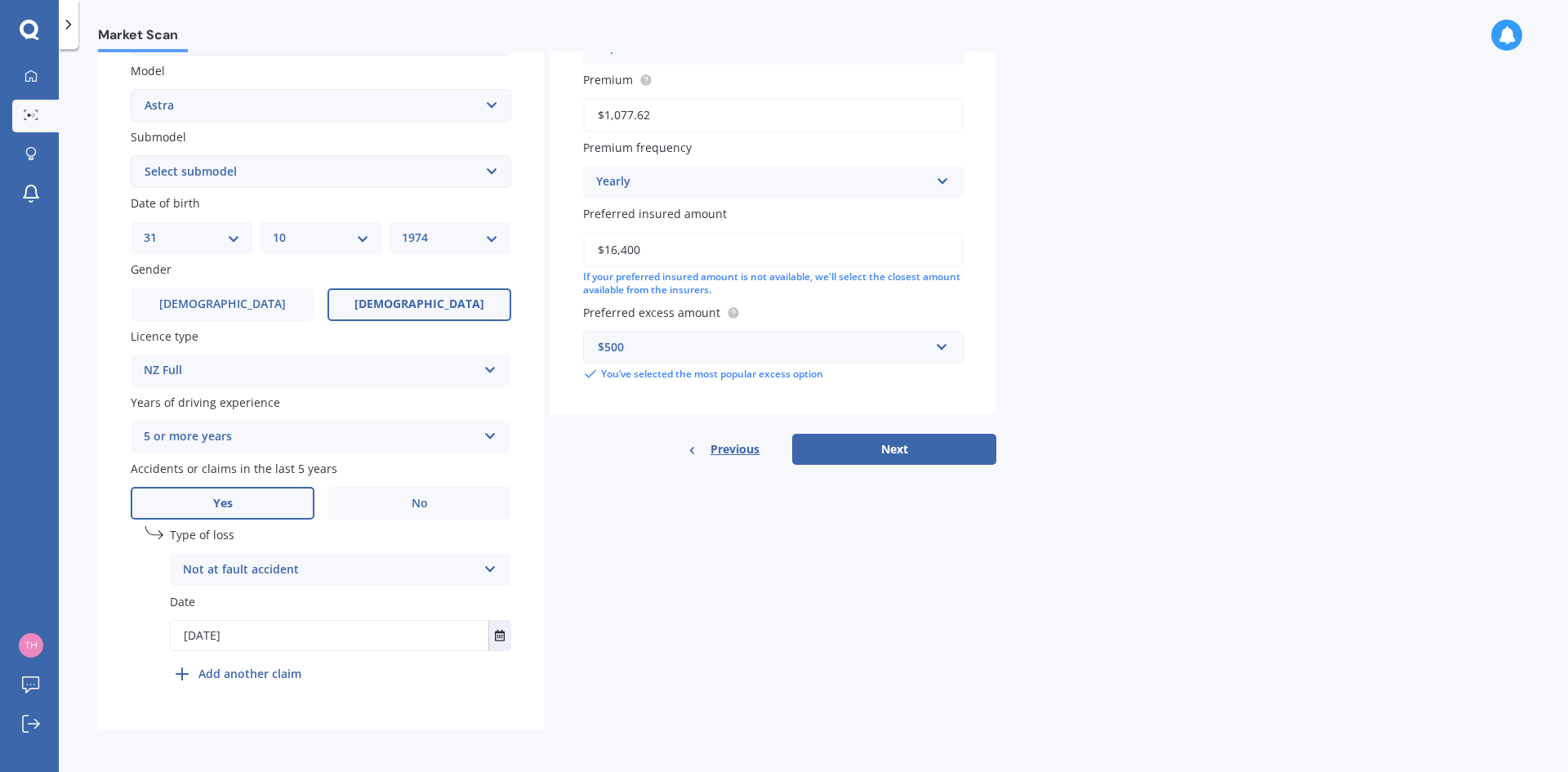
click at [666, 495] on div "Details Plate number Search I don’t have a number plate Year [DATE] Make Select…" at bounding box center [546, 247] width 898 height 965
click at [885, 450] on button "Next" at bounding box center [894, 449] width 204 height 31
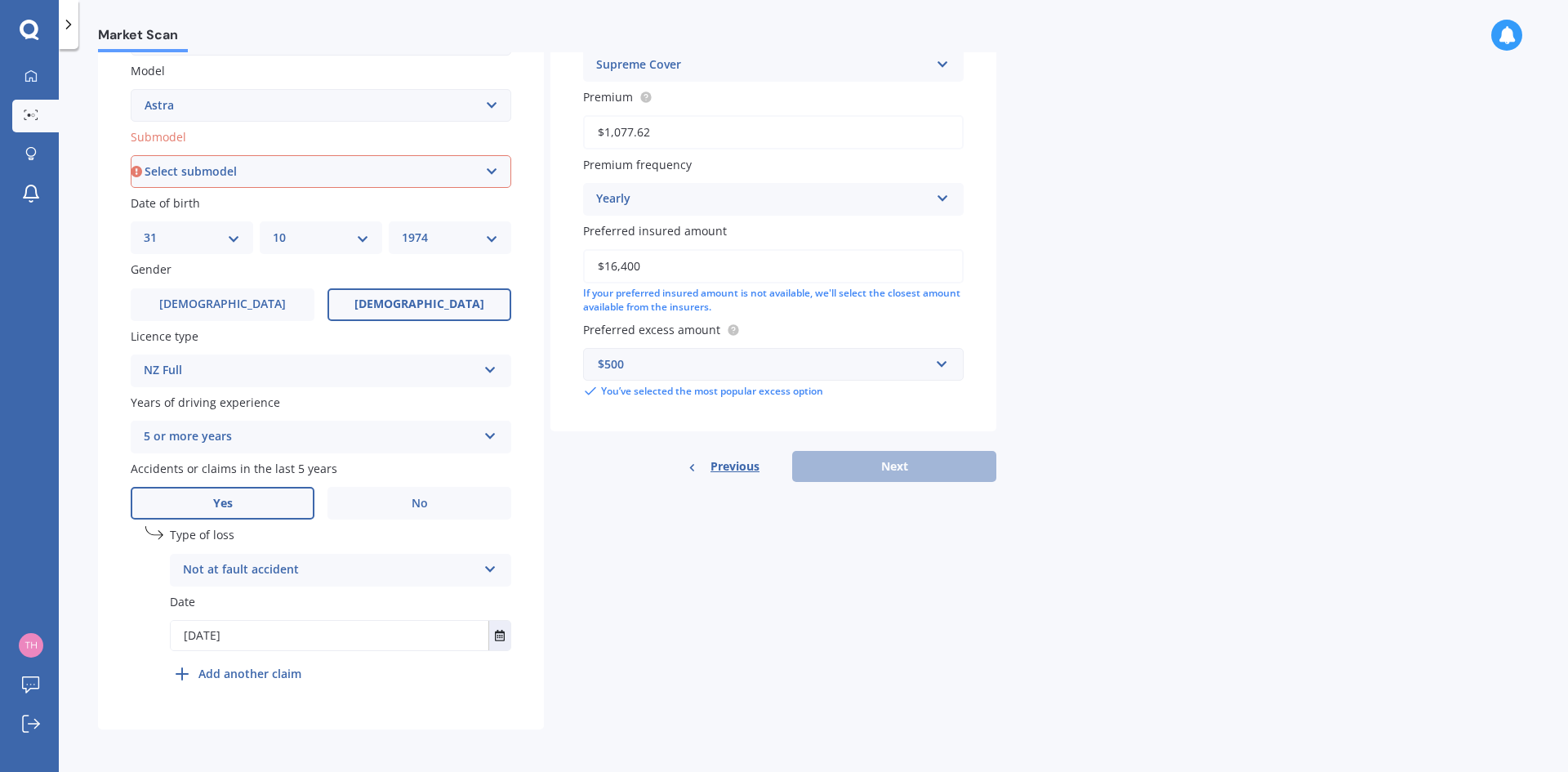
click at [329, 166] on select "Select submodel (All other) CD CDI Diesel Turbo CDT i Diesel Turbo CDX City Con…" at bounding box center [321, 171] width 381 height 33
select select "LS"
click at [131, 155] on select "Select submodel (All other) CD CDI Diesel Turbo CDT i Diesel Turbo CDX City Con…" at bounding box center [321, 171] width 381 height 33
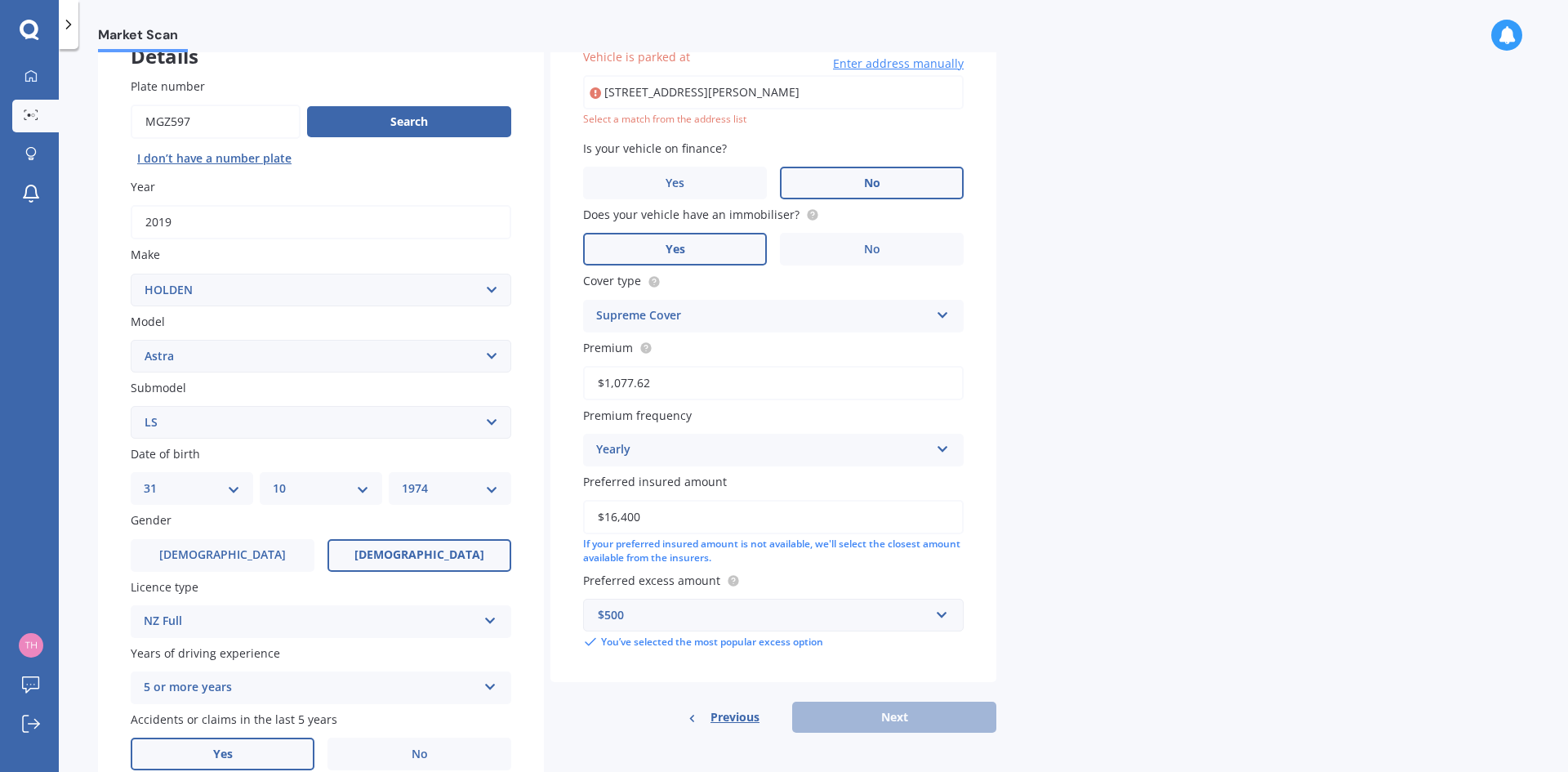
scroll to position [112, 0]
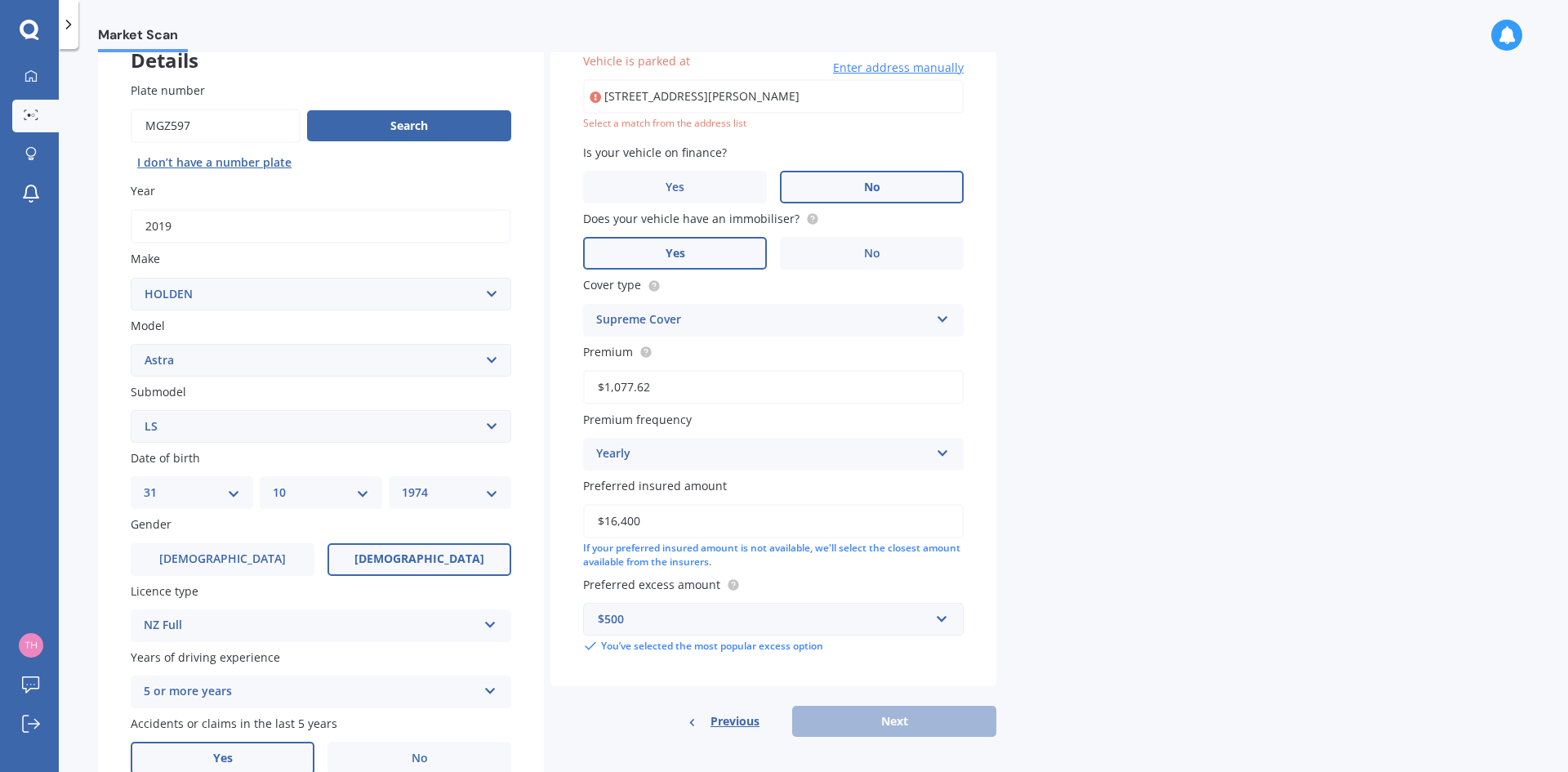
type input "[STREET_ADDRESS][PERSON_NAME]"
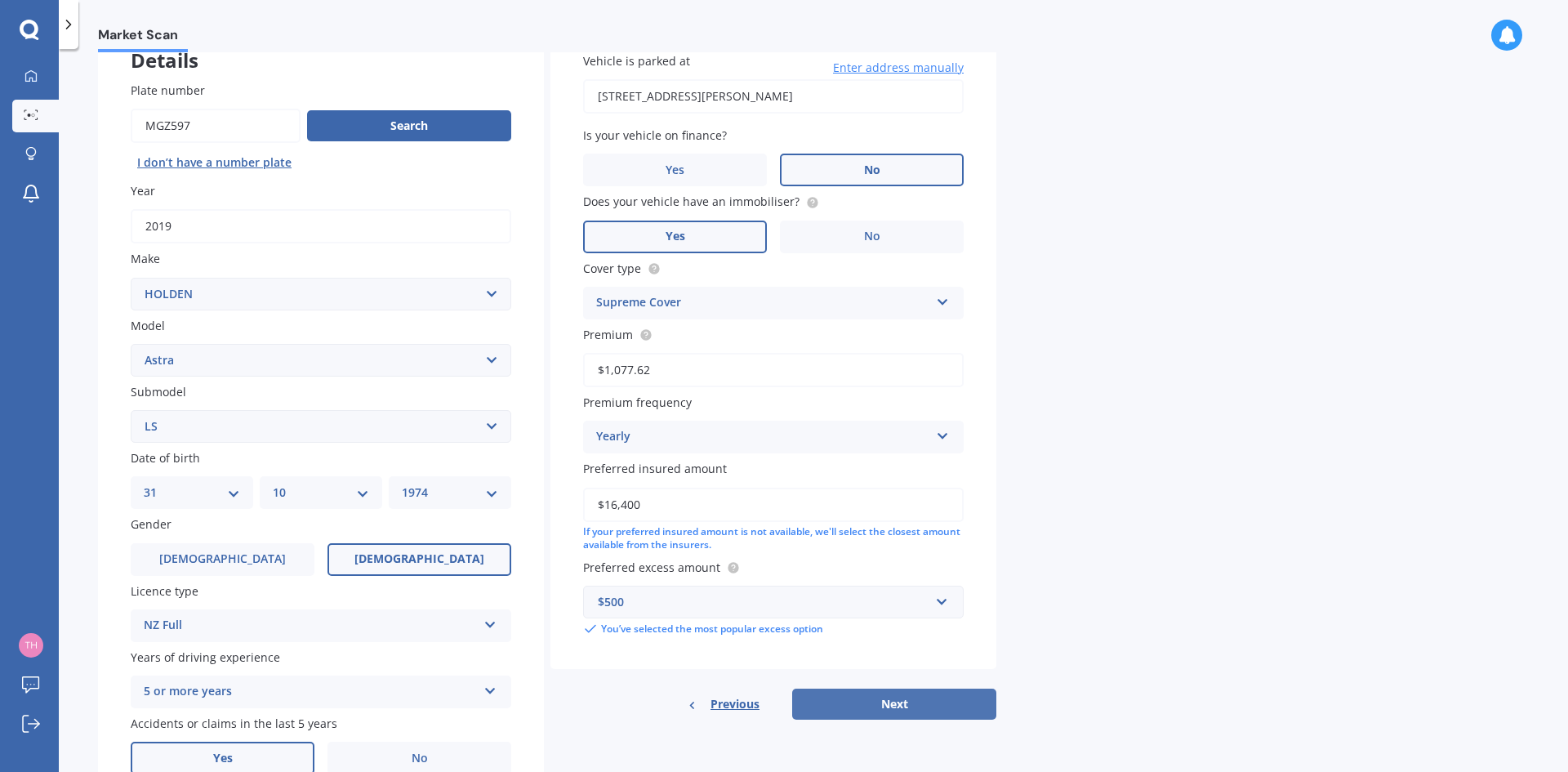
click at [896, 714] on button "Next" at bounding box center [894, 703] width 204 height 31
select select "31"
select select "10"
select select "1974"
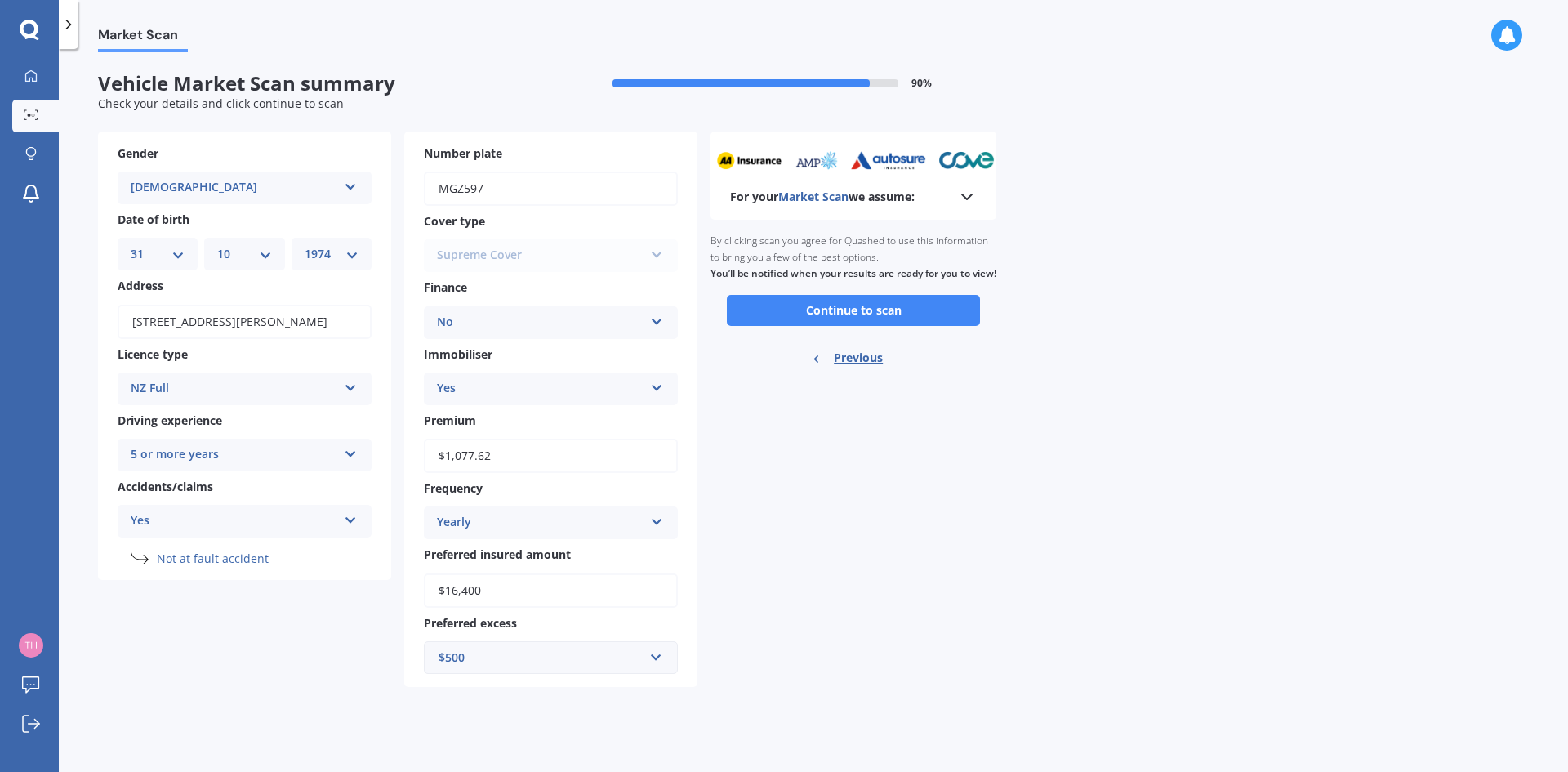
scroll to position [0, 0]
click at [874, 322] on button "Continue to scan" at bounding box center [853, 310] width 253 height 31
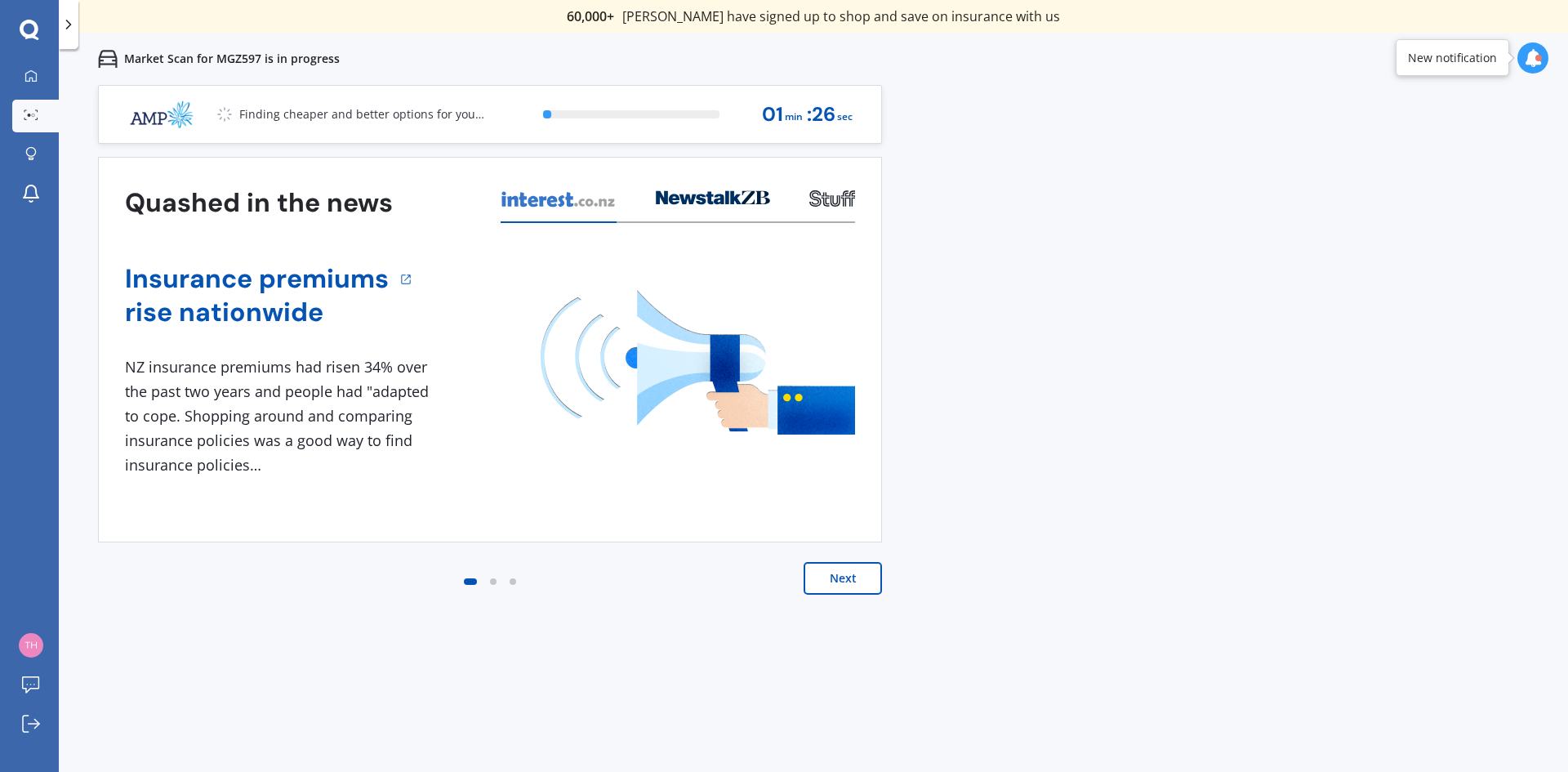
click at [836, 582] on button "Next" at bounding box center [842, 578] width 78 height 33
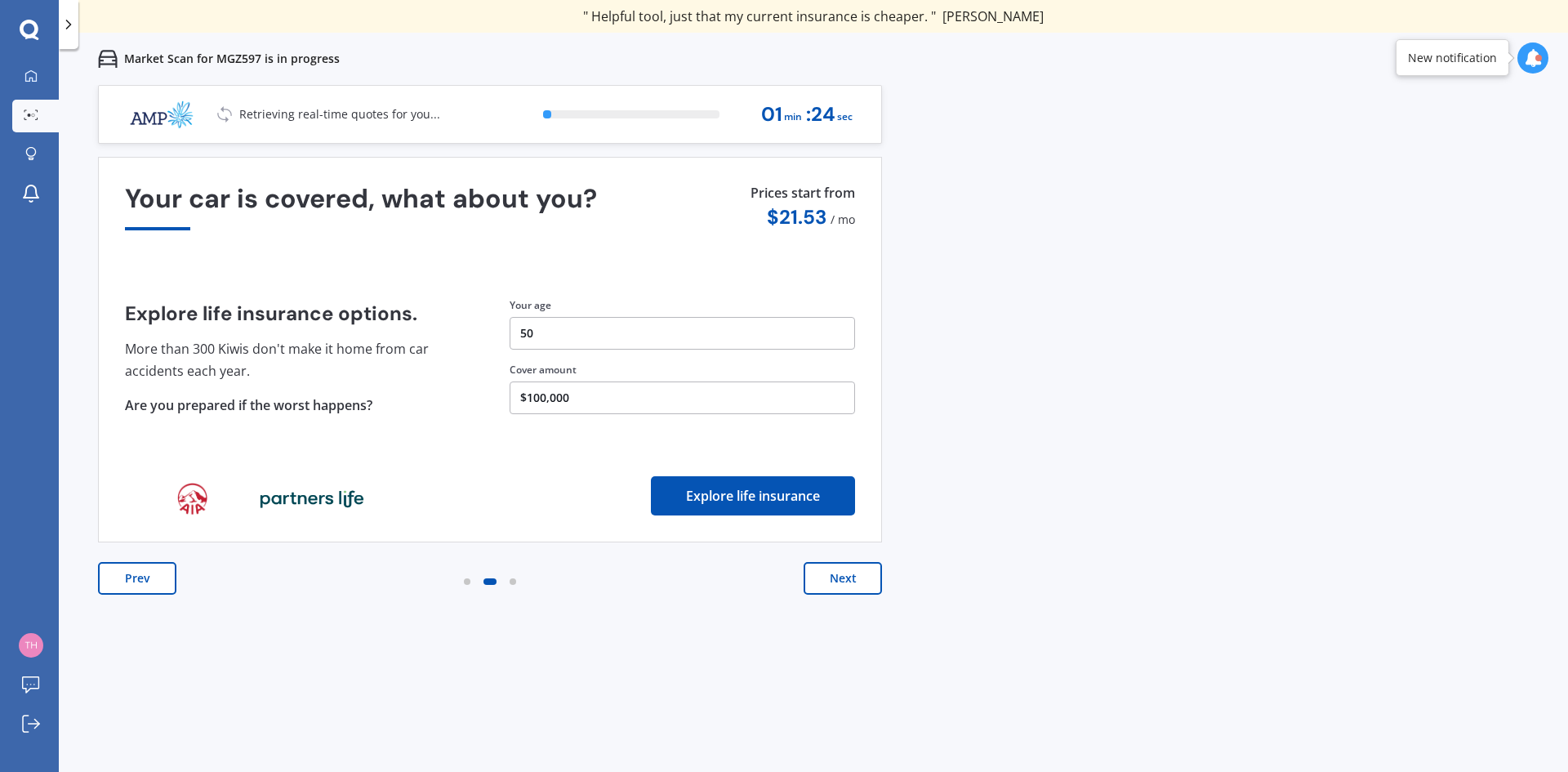
click at [836, 582] on button "Next" at bounding box center [842, 578] width 78 height 33
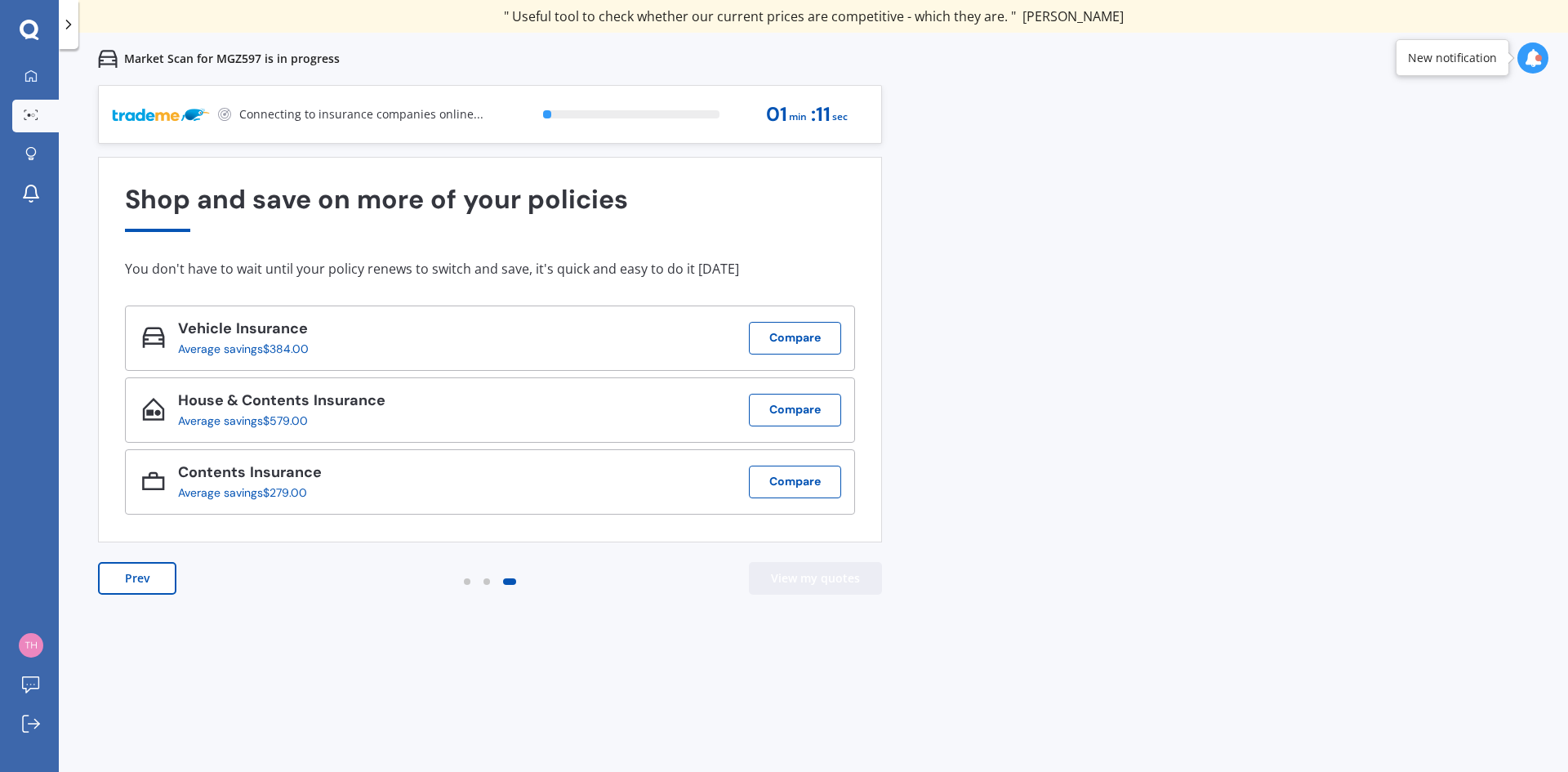
click at [853, 581] on button "View my quotes" at bounding box center [816, 578] width 133 height 33
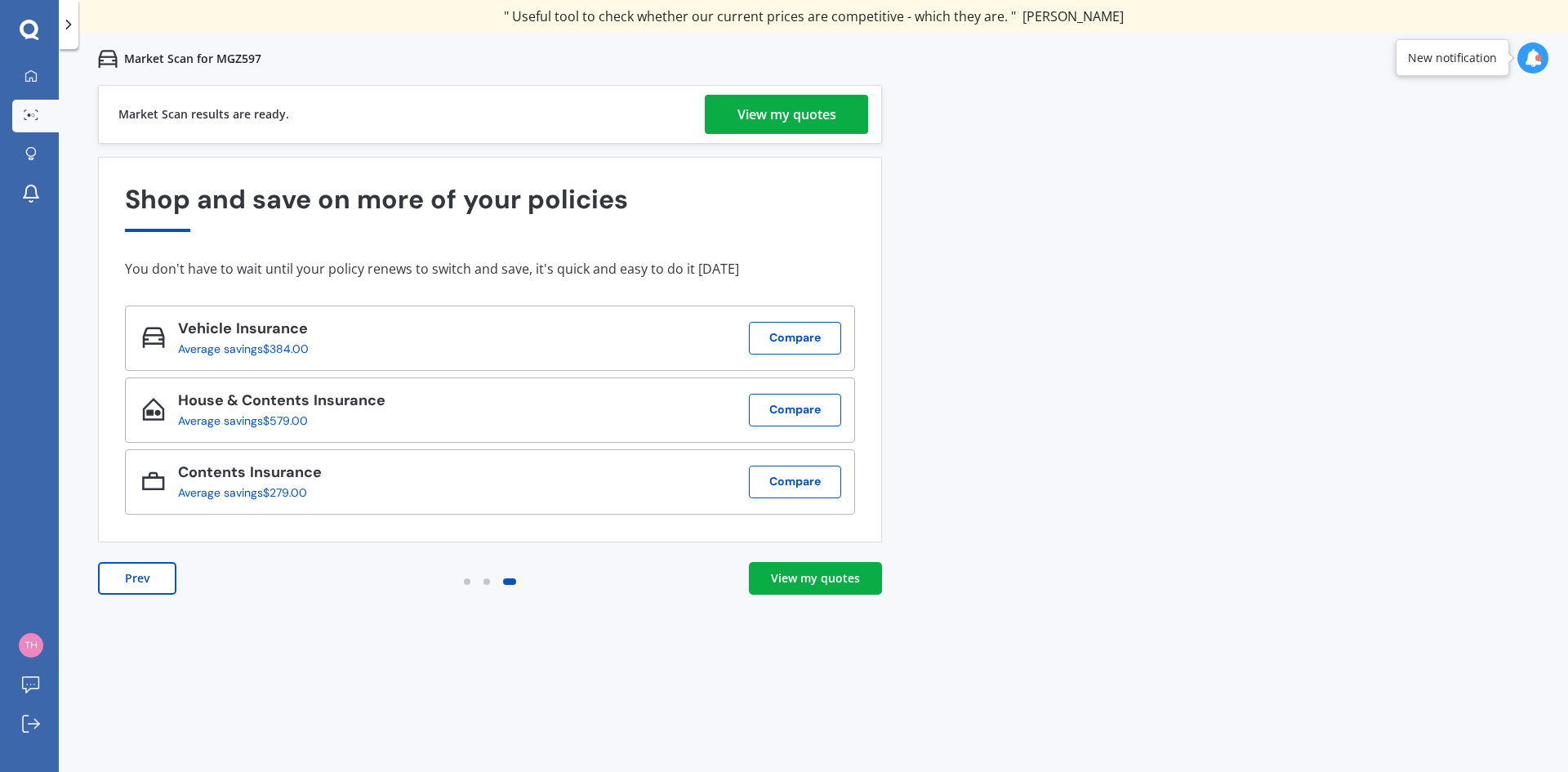
click at [835, 583] on div "View my quotes" at bounding box center [815, 577] width 89 height 16
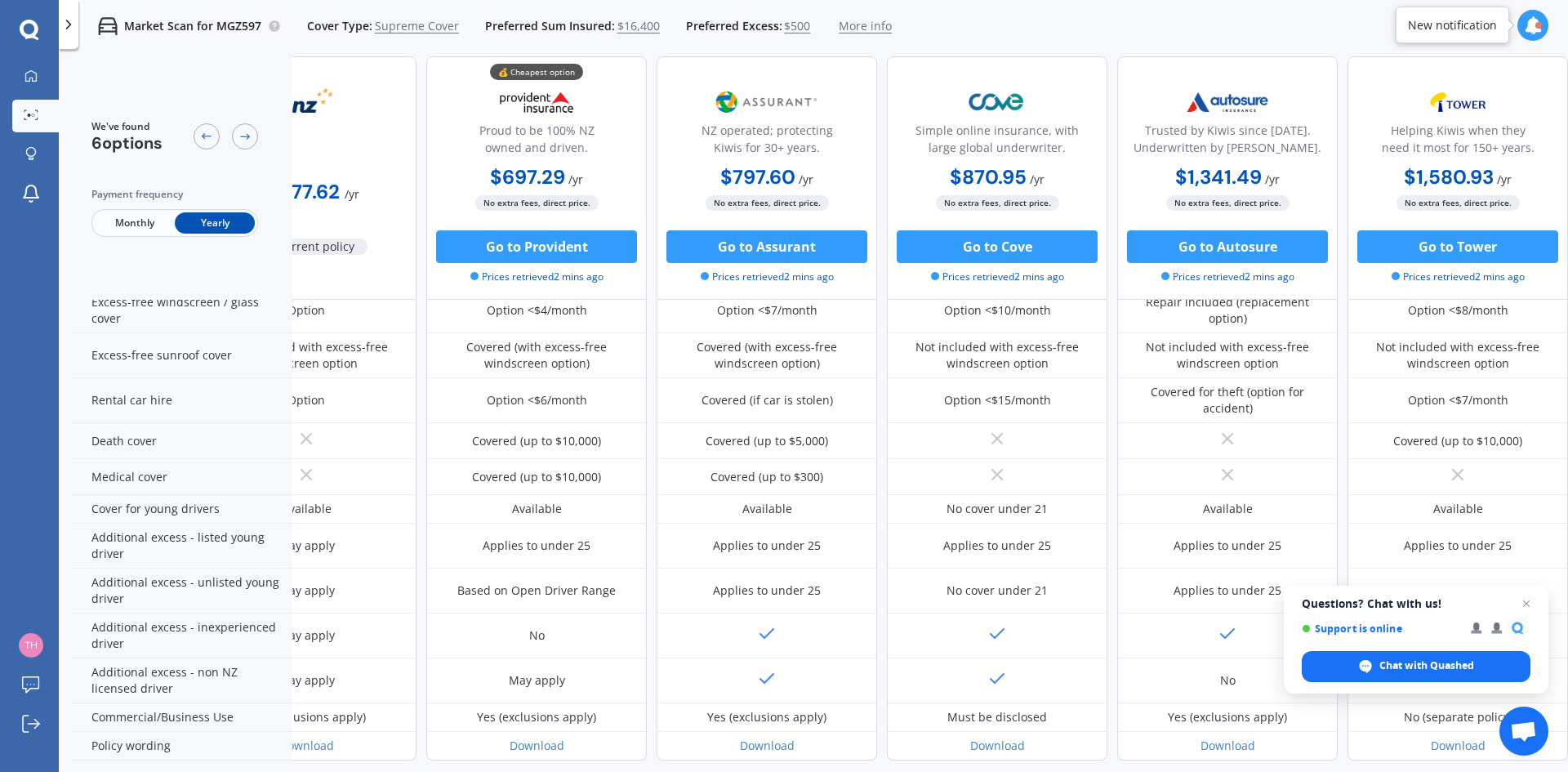
scroll to position [614, 0]
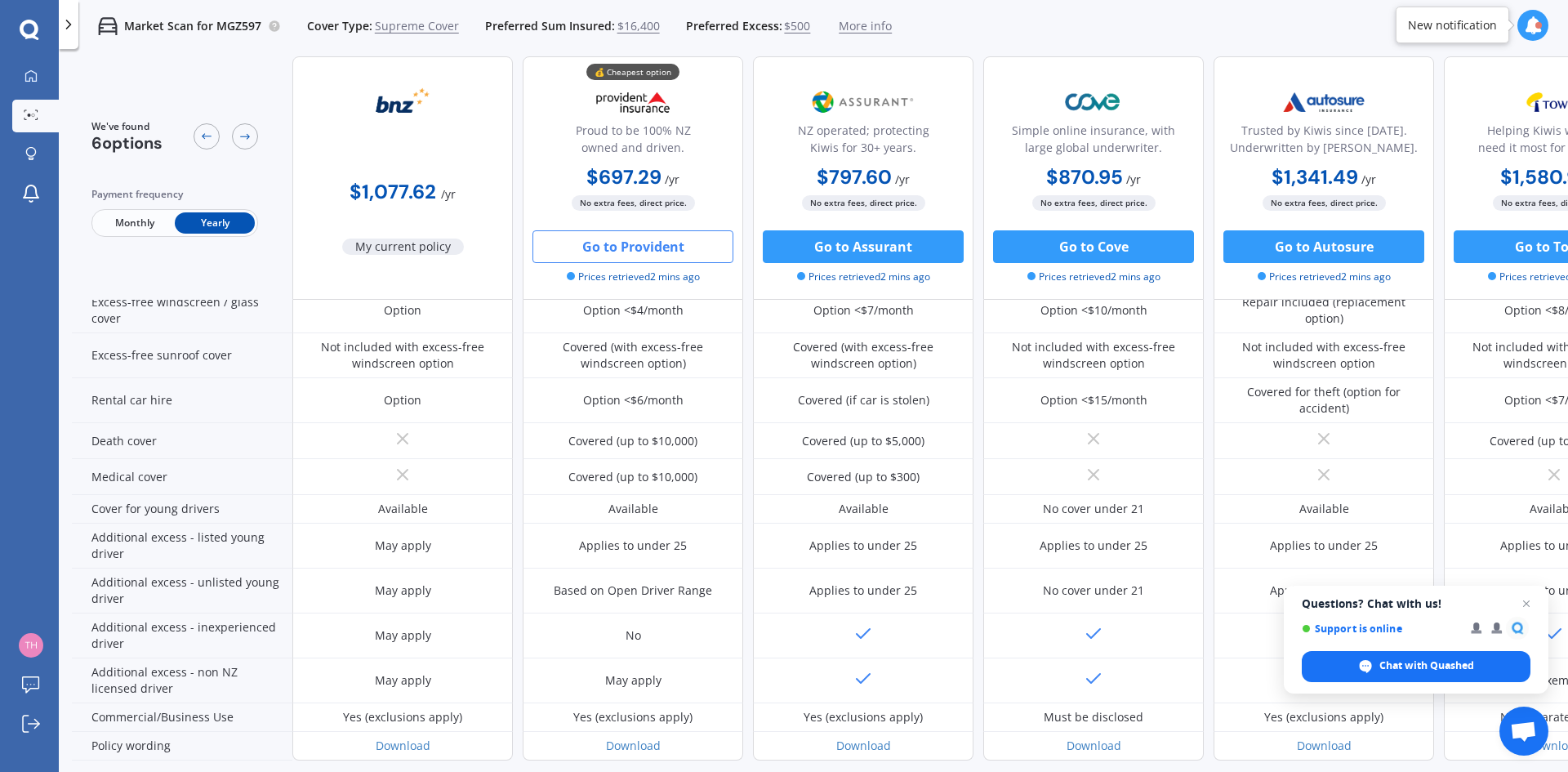
drag, startPoint x: 662, startPoint y: 243, endPoint x: 617, endPoint y: 247, distance: 45.2
click at [617, 247] on button "Go to Provident" at bounding box center [633, 246] width 201 height 33
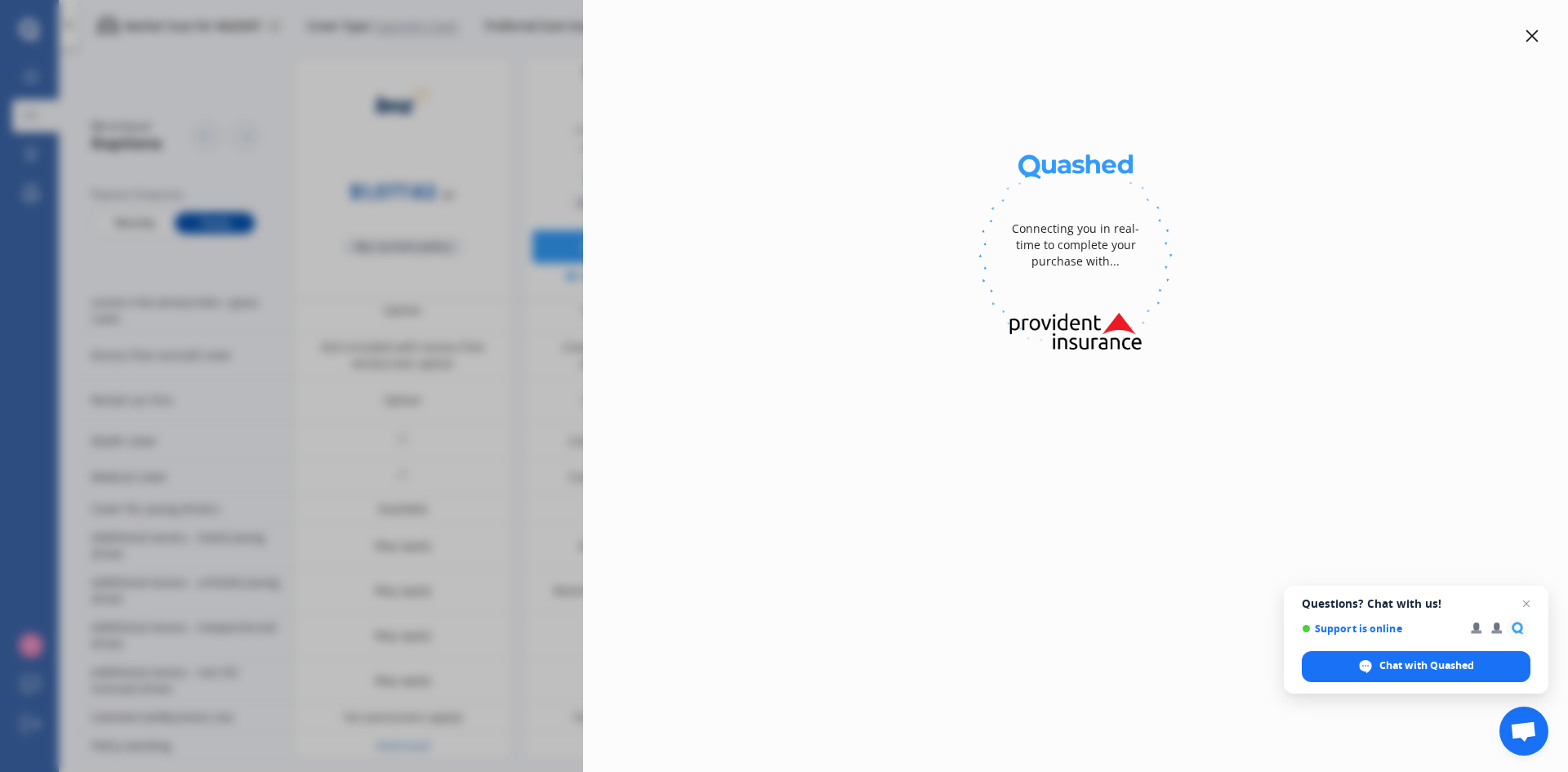
select select "full"
select select "[STREET_ADDRESS][PERSON_NAME]"
select select "HOLDEN"
select select "ASTRA"
select select "NO"
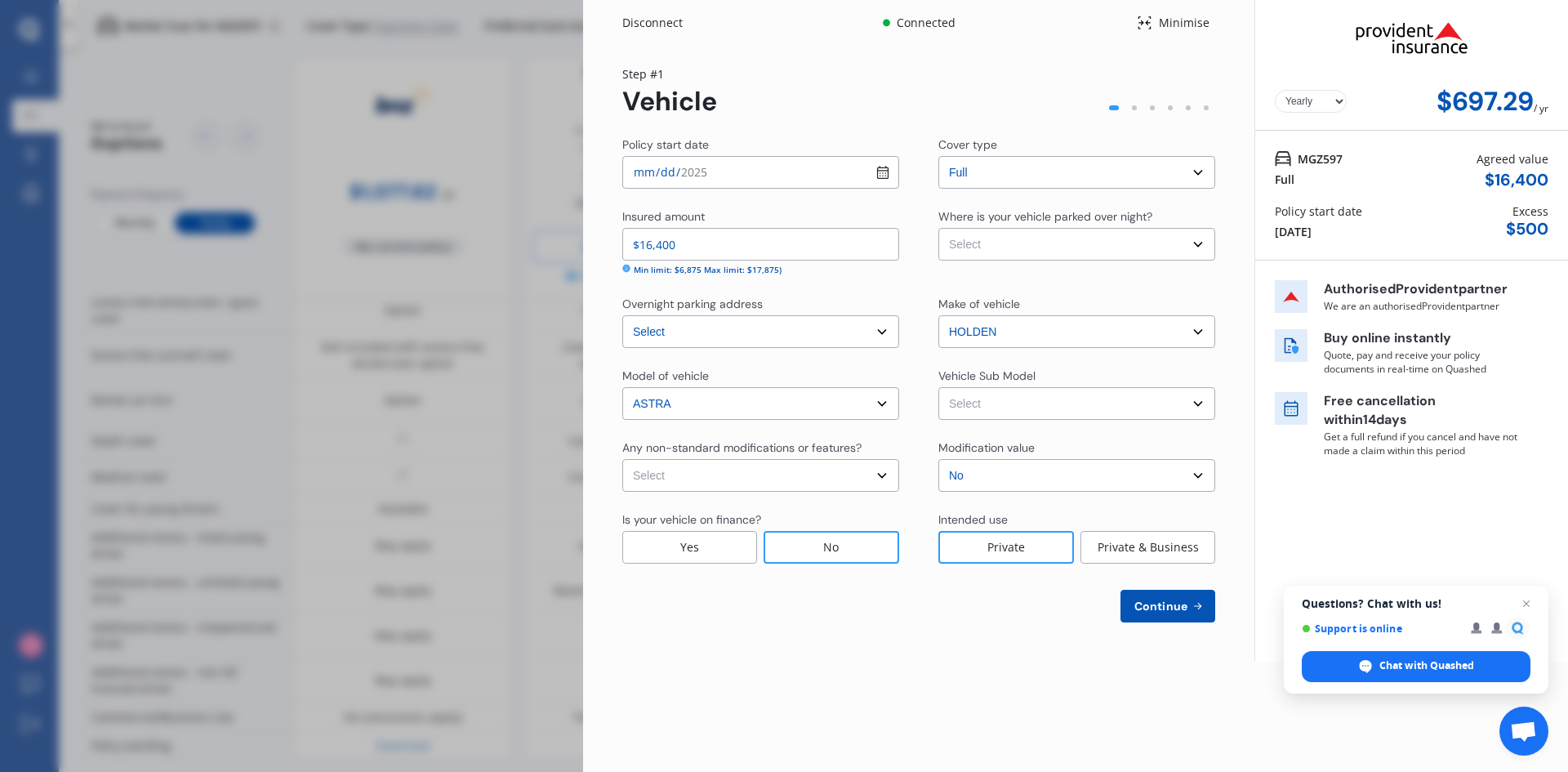
click at [1192, 605] on icon at bounding box center [1197, 607] width 14 height 13
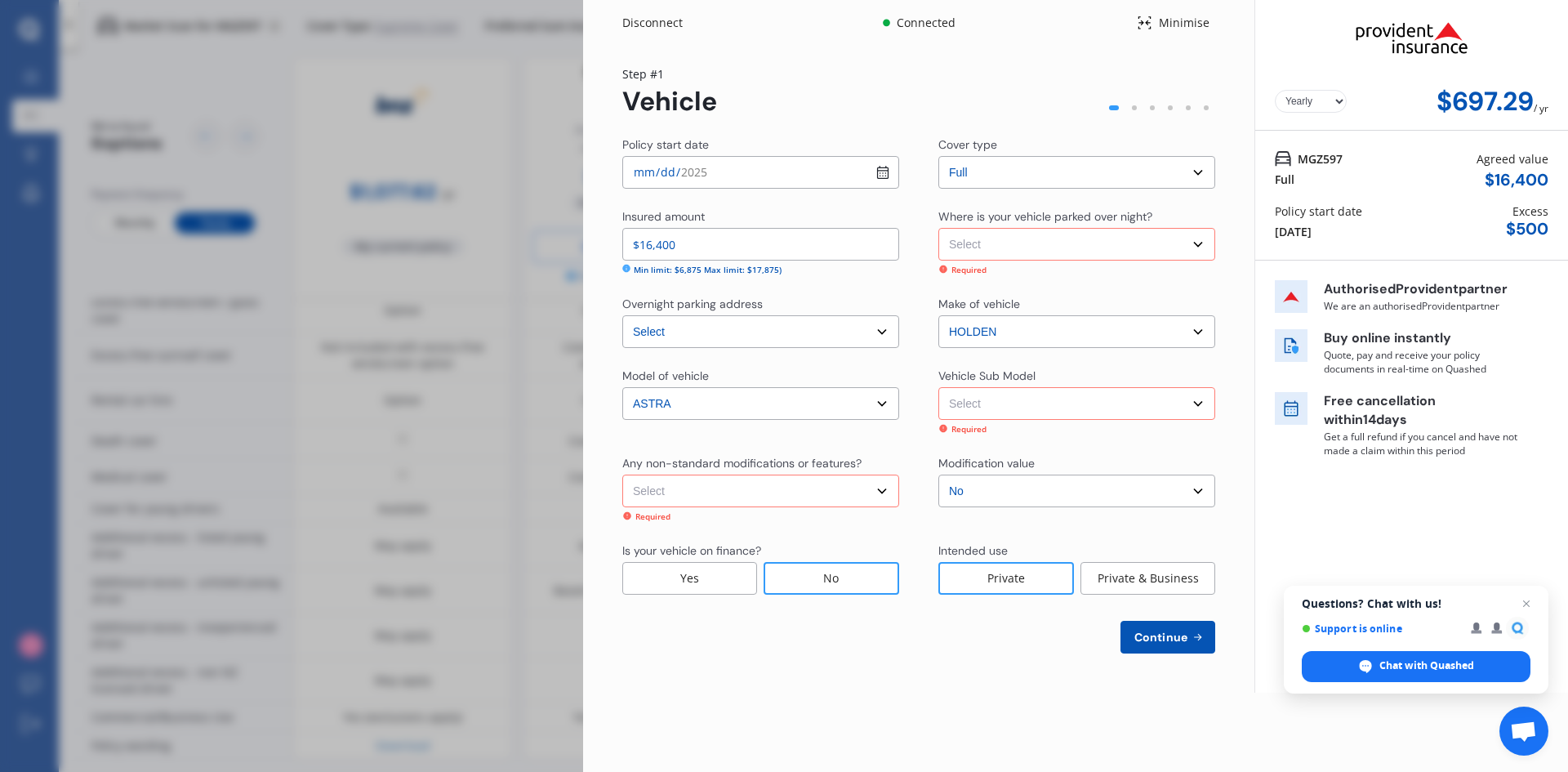
click at [1147, 400] on select "Select Astra BK RS Hatchback 5dr Spts Auto 6sp 1.6T MY19" at bounding box center [1076, 403] width 276 height 33
select select "NZVHOLD2019AEBZ"
click at [938, 387] on select "Select Astra BK RS Hatchback 5dr Spts Auto 6sp 1.6T MY19" at bounding box center [1076, 403] width 276 height 33
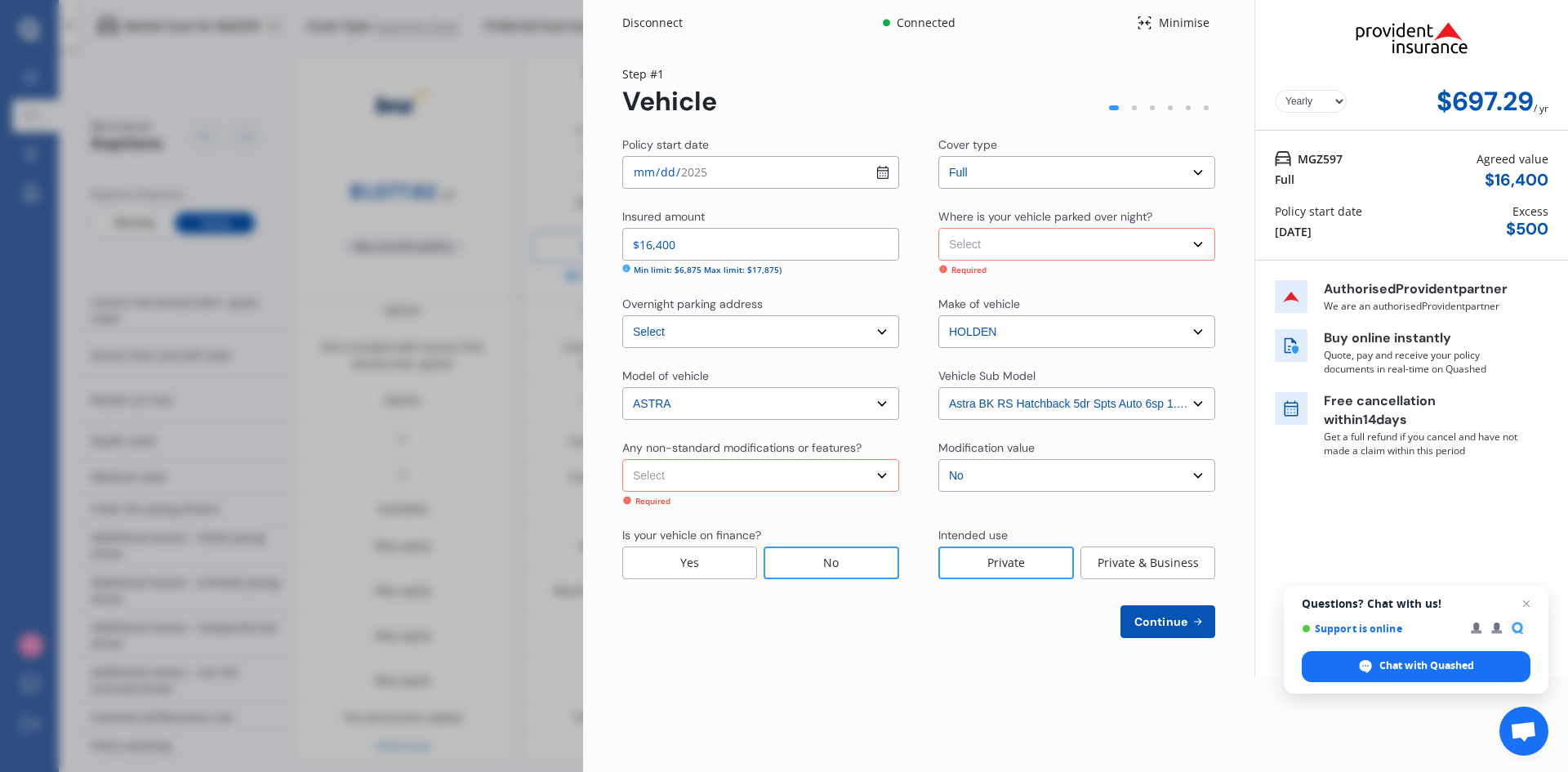
click at [865, 471] on select "Select None [MEDICAL_DATA] System(NOS) Roll Cage Full Racing Harness" at bounding box center [760, 475] width 276 height 33
select select "none"
click at [622, 459] on select "Select None [MEDICAL_DATA] System(NOS) Roll Cage Full Racing Harness" at bounding box center [760, 475] width 276 height 33
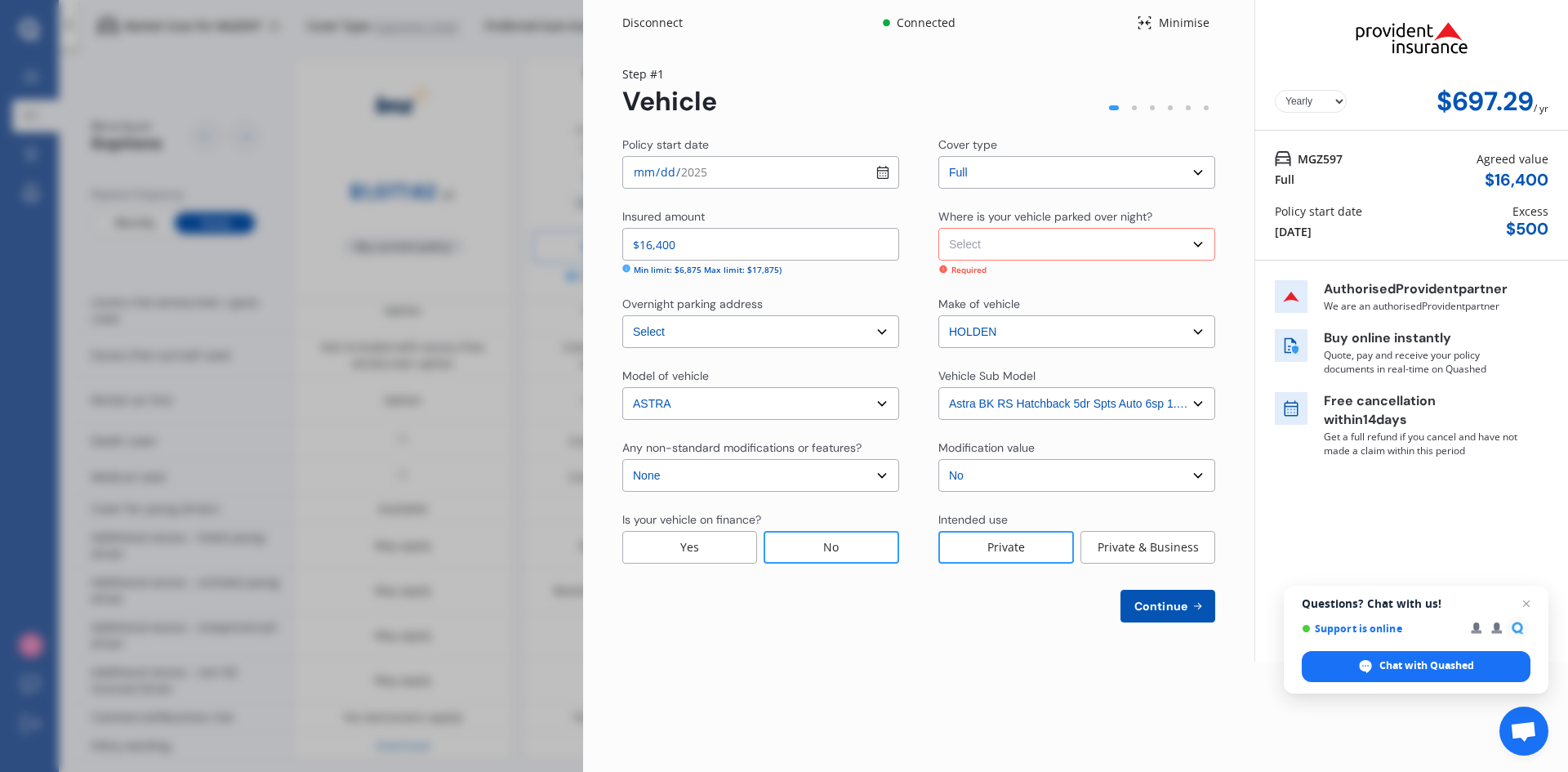
click at [1178, 607] on span "Continue" at bounding box center [1160, 607] width 59 height 13
click at [1071, 243] on select "Select Garage (fully enclosed) Off Street Parking Other" at bounding box center [1076, 244] width 276 height 33
select select "OFF-STREET"
click at [938, 228] on select "Select Garage (fully enclosed) Off Street Parking Other" at bounding box center [1076, 244] width 276 height 33
click at [1152, 607] on span "Continue" at bounding box center [1160, 607] width 59 height 13
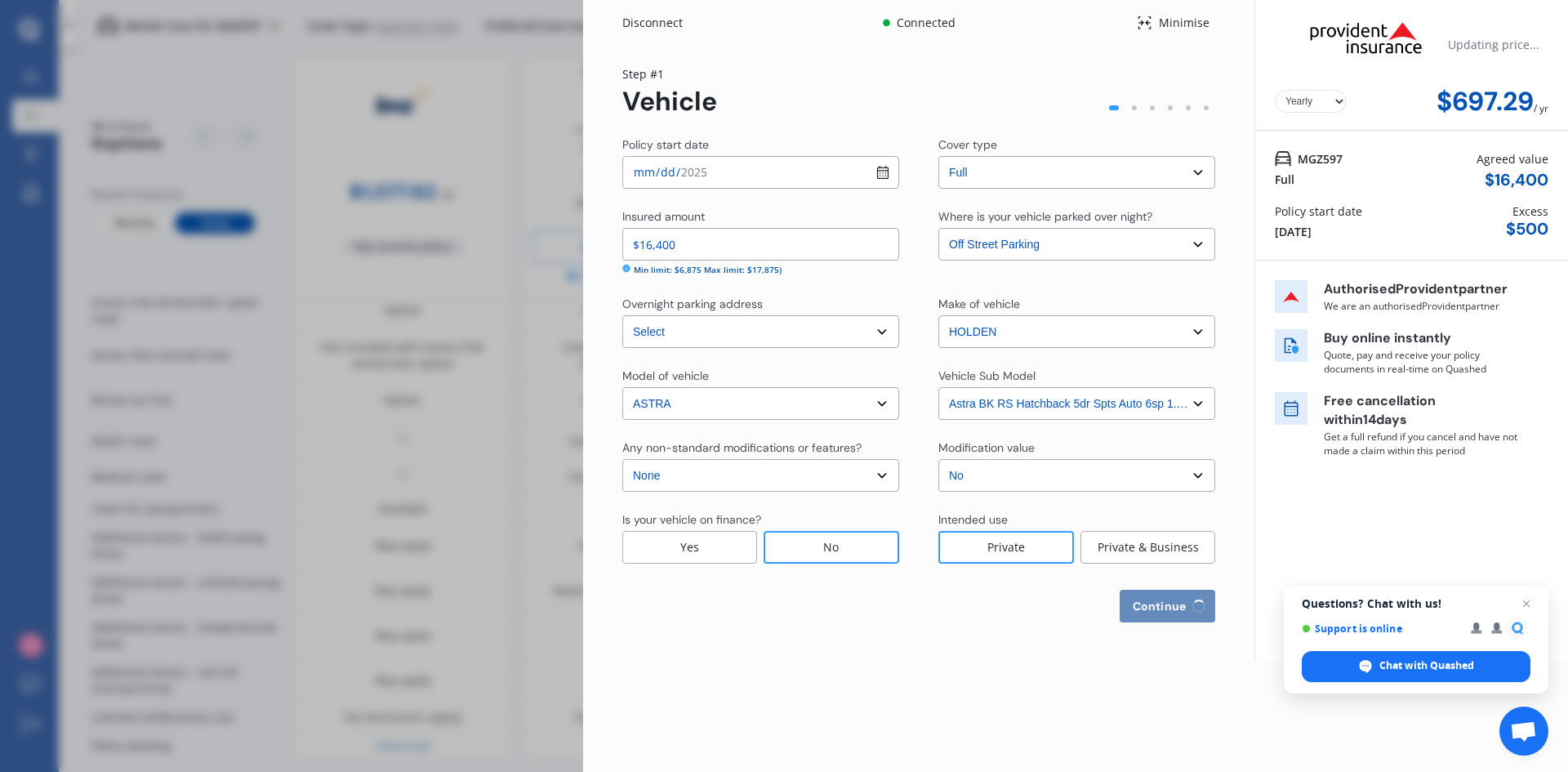
select select "31"
select select "10"
select select "1974"
select select "NZ_FULL"
select select "0"
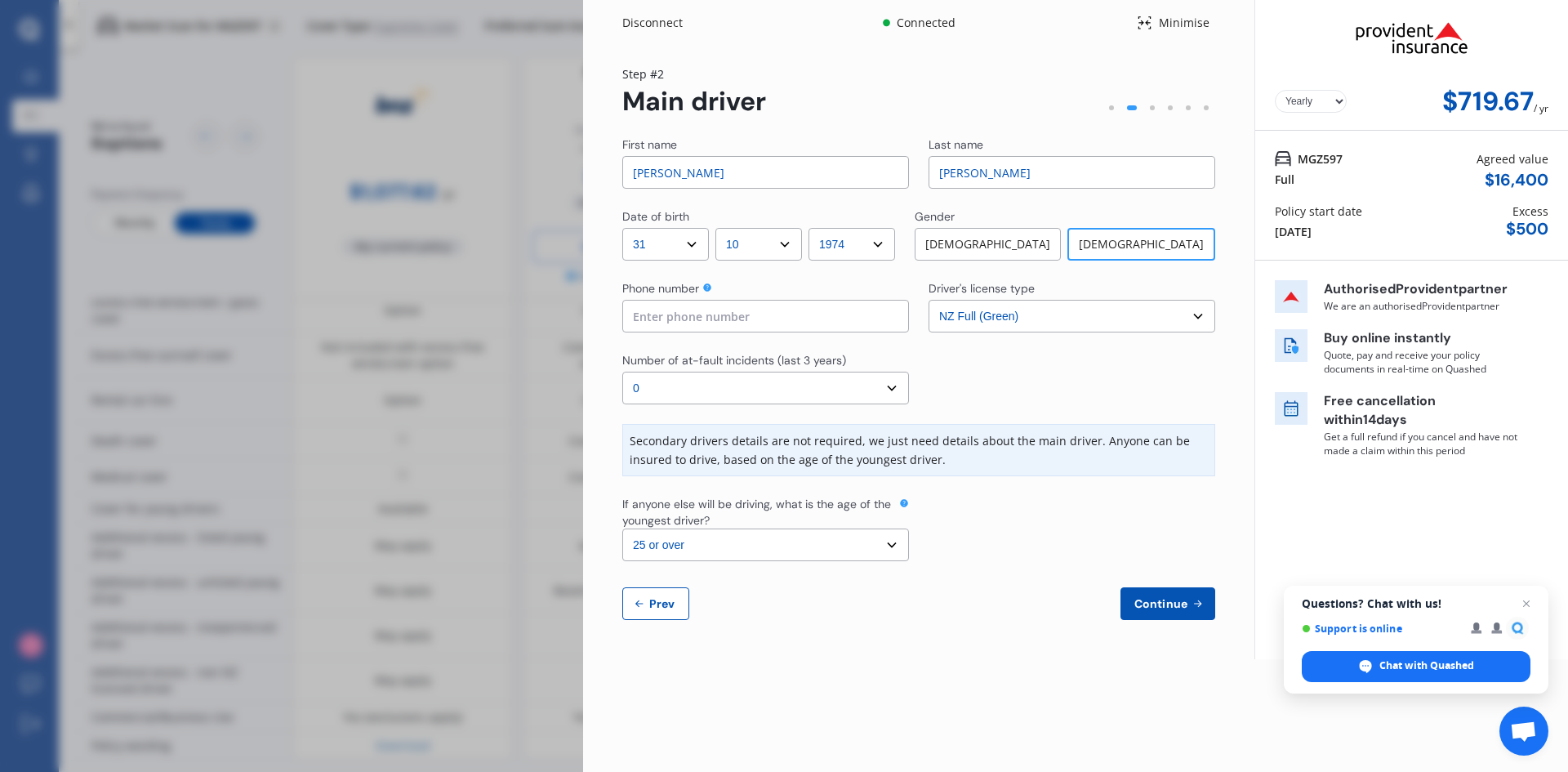
click at [898, 388] on select "Select number of at-fault incidents (last 3 years) 0 1 2 3 4 5 or more" at bounding box center [765, 387] width 287 height 33
click at [990, 390] on div at bounding box center [1072, 378] width 287 height 53
click at [892, 542] on select "Select the age of the youngest driver. 16 17 18 19 20 21 22 23 24 25 or over" at bounding box center [765, 544] width 287 height 33
select select "19"
click at [622, 528] on select "Select the age of the youngest driver. 16 17 18 19 20 21 22 23 24 25 or over" at bounding box center [765, 544] width 287 height 33
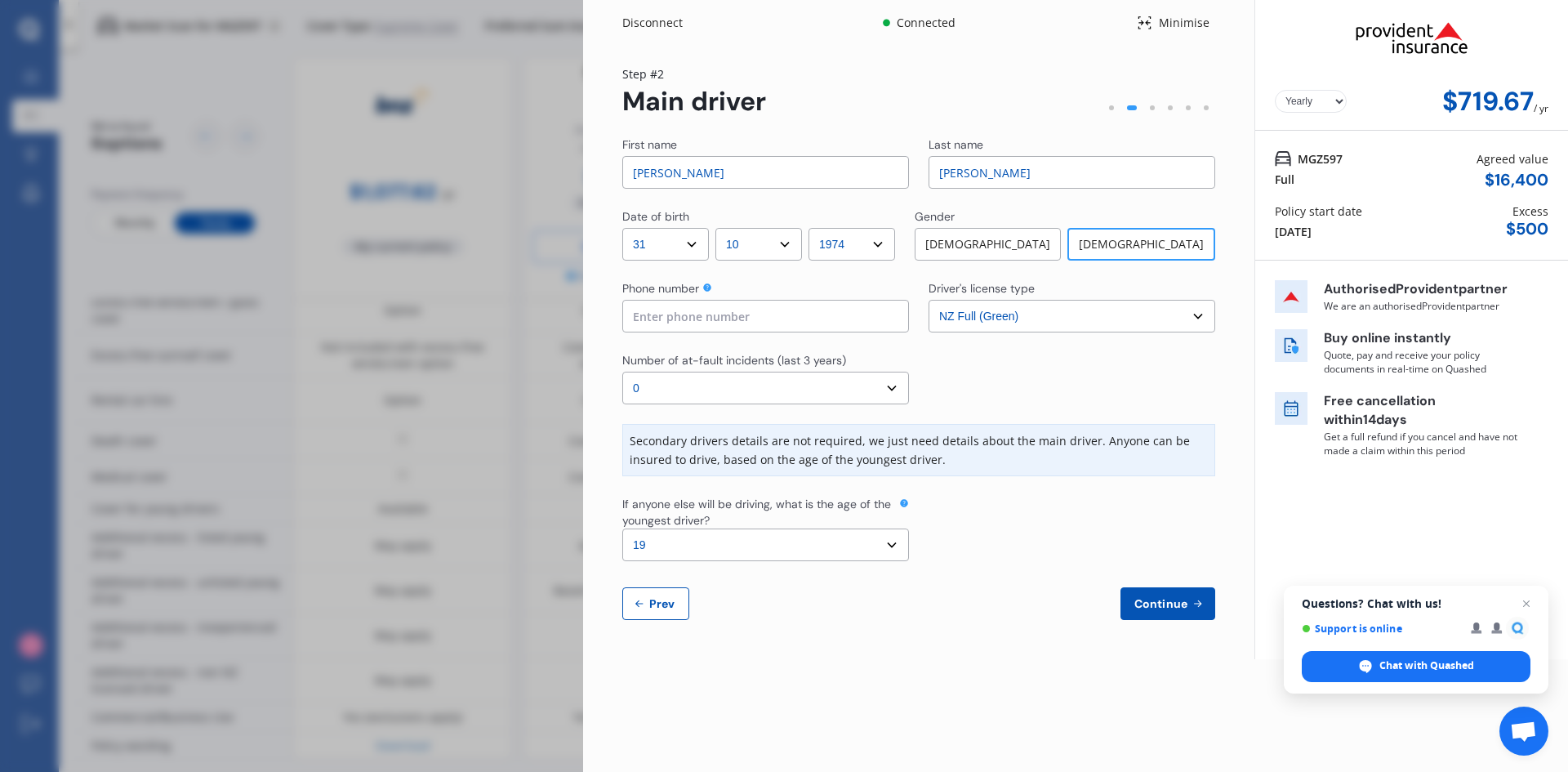
click at [953, 613] on div "Continue Prev" at bounding box center [918, 604] width 593 height 33
drag, startPoint x: 1168, startPoint y: 637, endPoint x: 1167, endPoint y: 612, distance: 25.0
click at [1167, 612] on div "Yearly Monthly $719.67 / yr Step # 2 Main driver First name [PERSON_NAME] Last …" at bounding box center [918, 353] width 671 height 613
click at [1167, 611] on button "Continue" at bounding box center [1168, 604] width 95 height 33
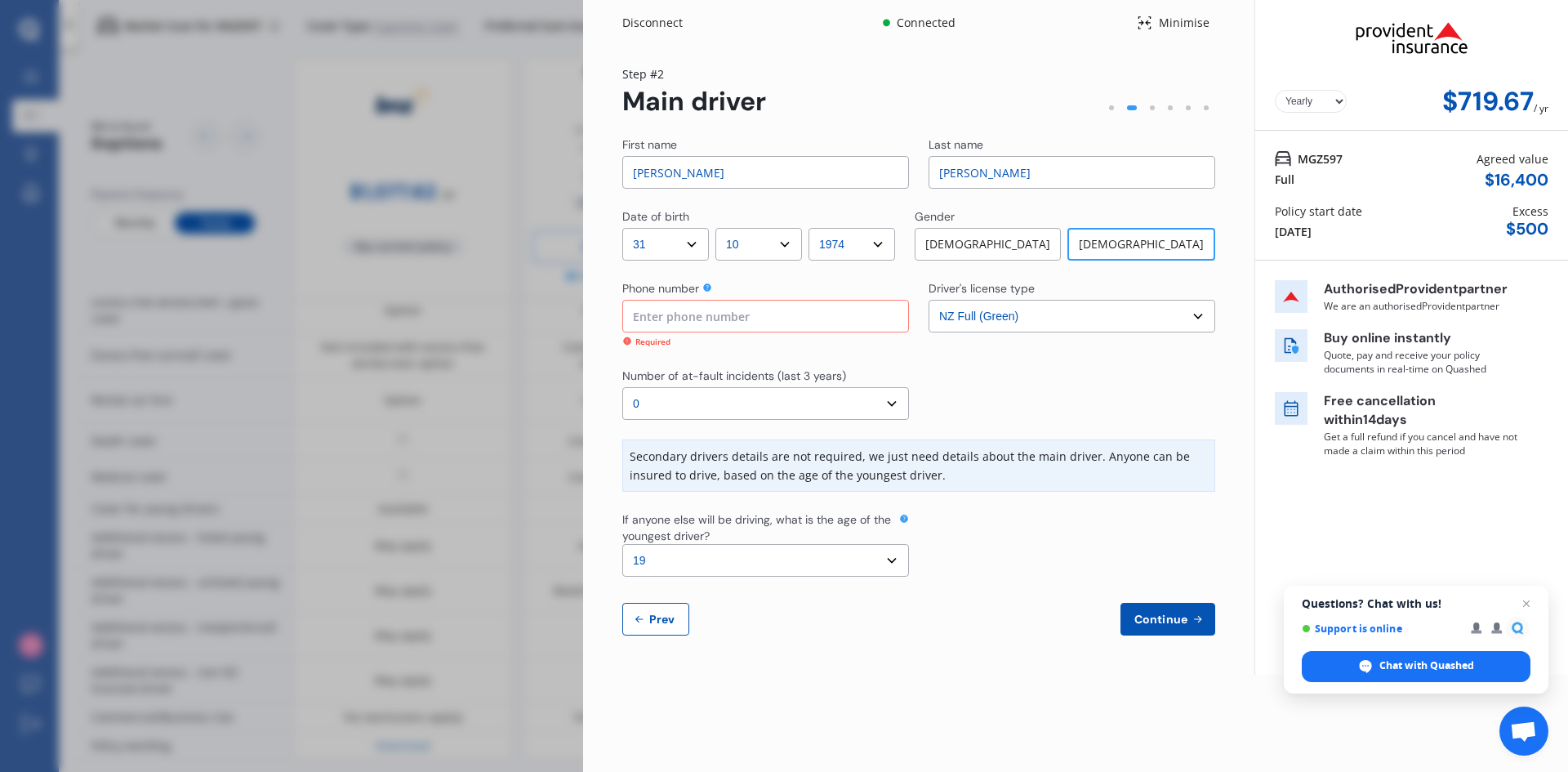
click at [742, 311] on input at bounding box center [765, 316] width 287 height 33
type input "0220872896"
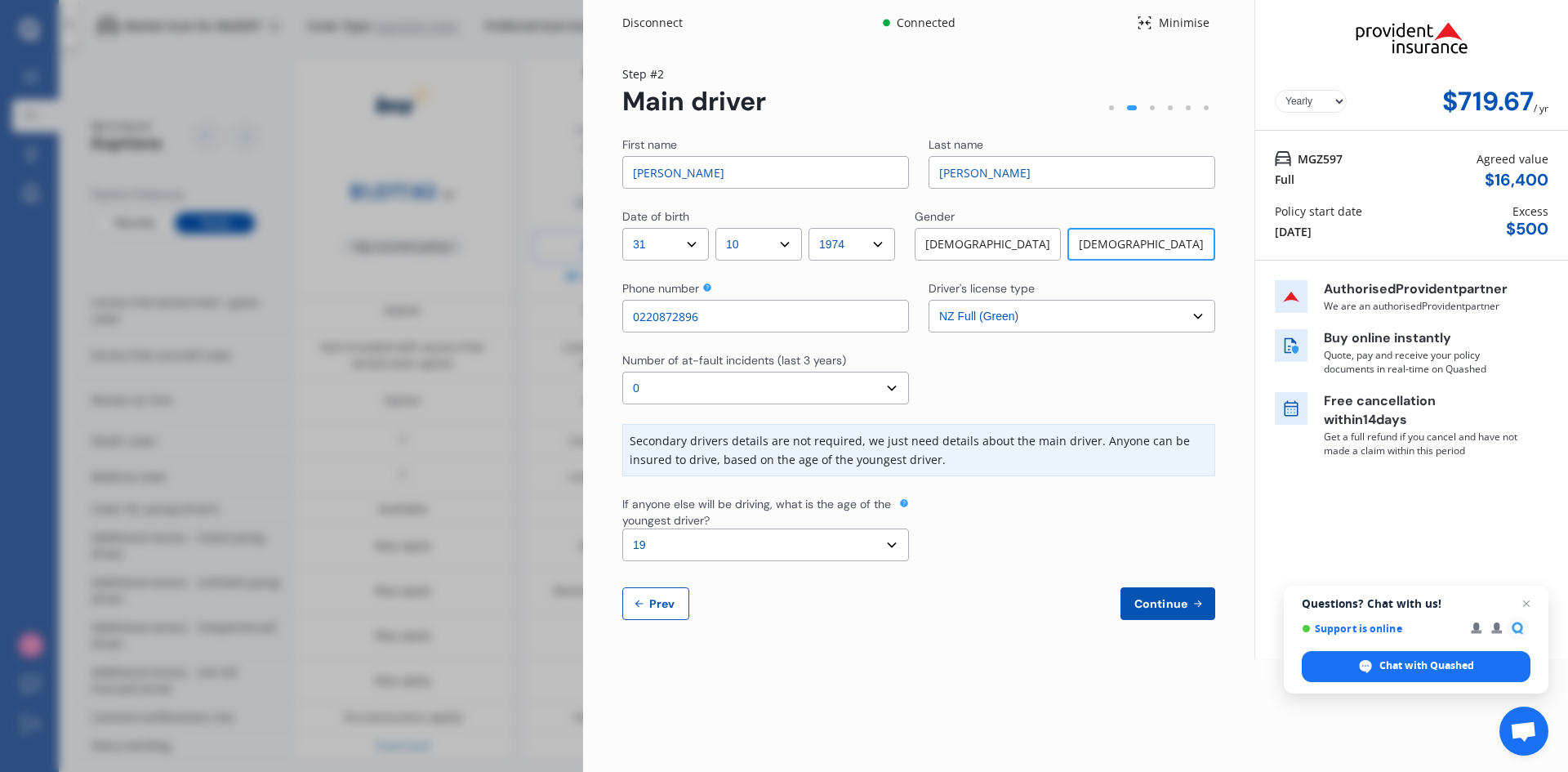
click at [1191, 607] on icon at bounding box center [1197, 604] width 14 height 13
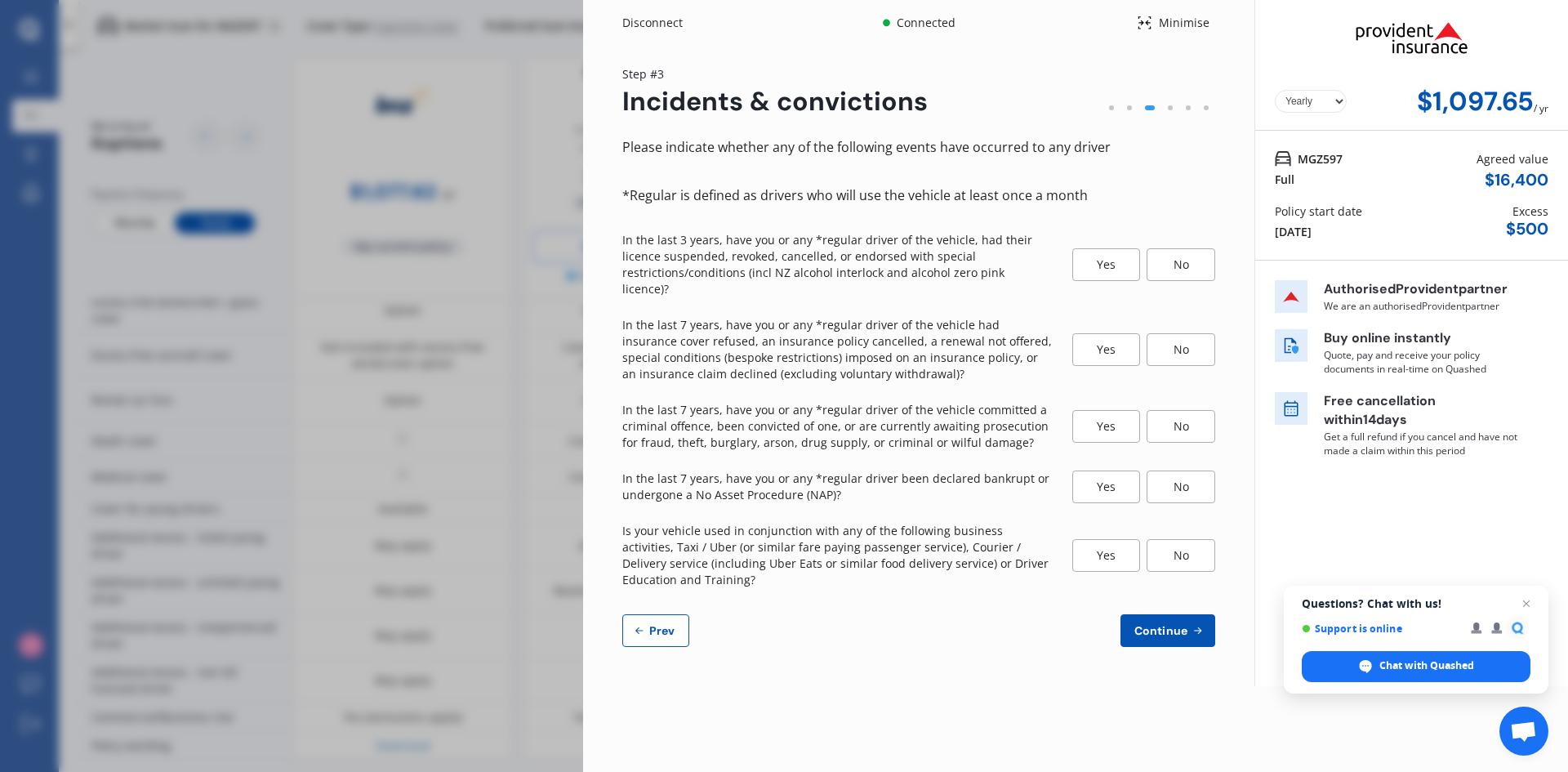
click at [1182, 255] on div "No" at bounding box center [1181, 264] width 69 height 33
click at [1184, 333] on div "No" at bounding box center [1181, 349] width 69 height 33
click at [1190, 410] on div "No" at bounding box center [1181, 426] width 69 height 33
click at [1193, 470] on div "No" at bounding box center [1181, 486] width 69 height 33
click at [1184, 539] on div "No" at bounding box center [1181, 555] width 69 height 33
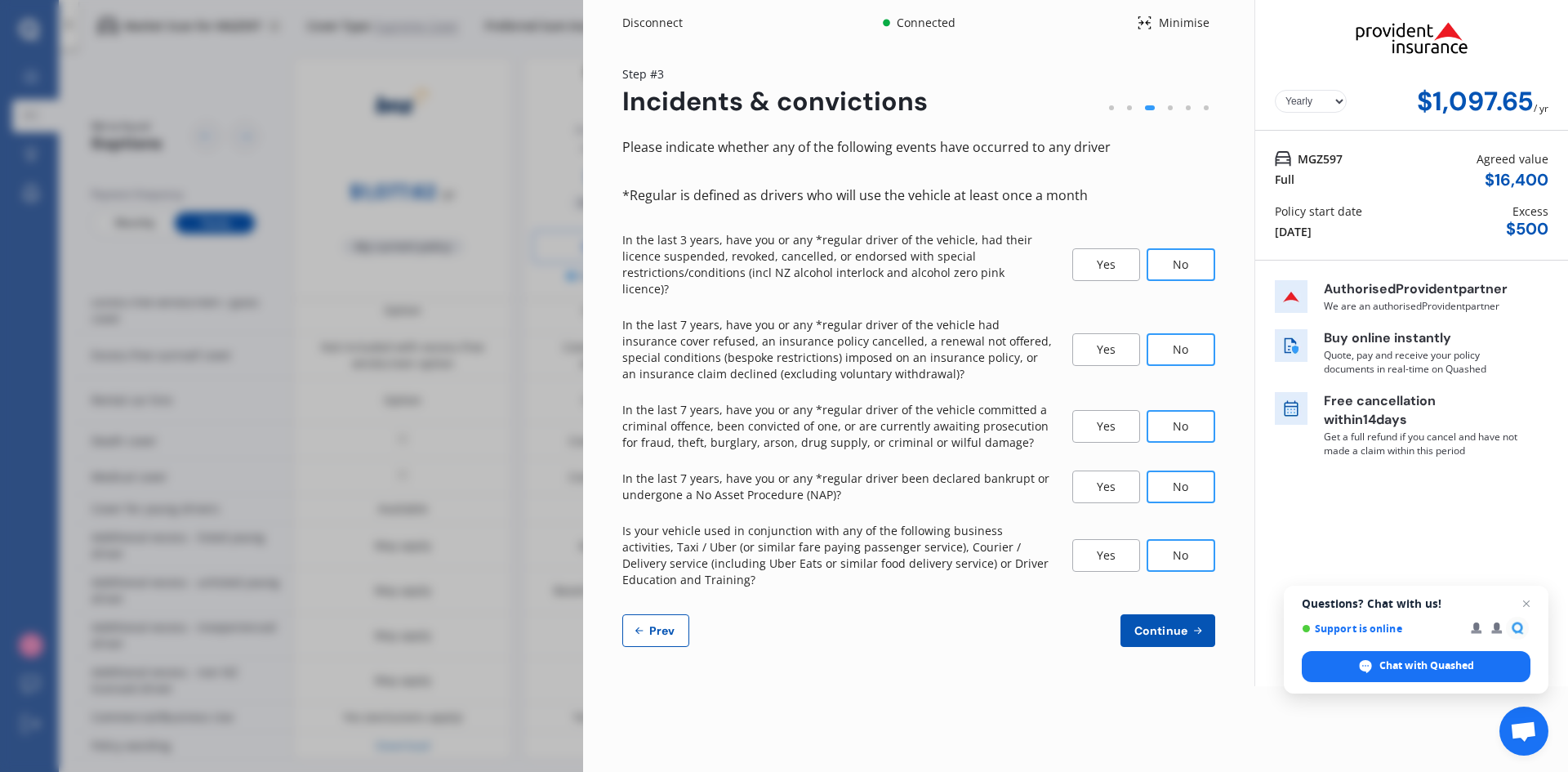
click at [1189, 614] on button "Continue" at bounding box center [1168, 630] width 95 height 33
